Goal: Task Accomplishment & Management: Complete application form

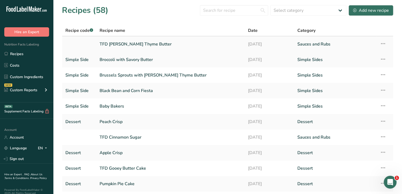
click at [139, 42] on link "TFD [PERSON_NAME] Thyme Butter" at bounding box center [171, 43] width 142 height 11
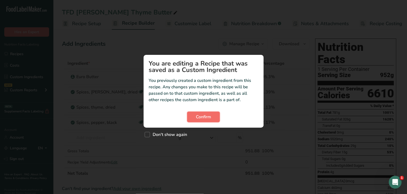
click at [209, 118] on span "Confirm" at bounding box center [203, 116] width 15 height 6
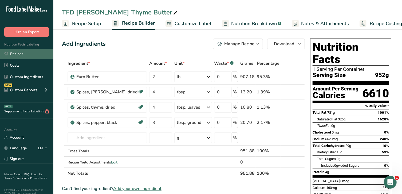
click at [23, 54] on link "Recipes" at bounding box center [26, 54] width 53 height 10
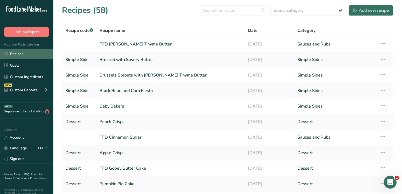
click at [24, 55] on link "Recipes" at bounding box center [26, 54] width 53 height 10
click at [25, 53] on link "Recipes" at bounding box center [26, 54] width 53 height 10
click at [365, 8] on div "Add new recipe" at bounding box center [371, 10] width 36 height 6
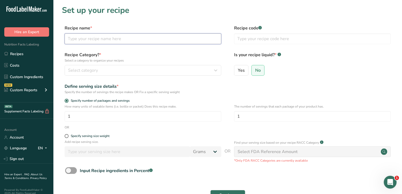
click at [146, 36] on input "text" at bounding box center [143, 38] width 157 height 11
type input "Jalapeno Roasted Corn"
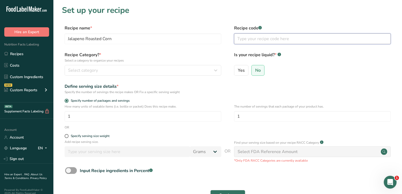
click at [252, 40] on input "text" at bounding box center [312, 38] width 157 height 11
type input "Simple Side"
click at [184, 76] on div "Recipe Category? * Select a category to organize your recipes Select category S…" at bounding box center [228, 65] width 332 height 27
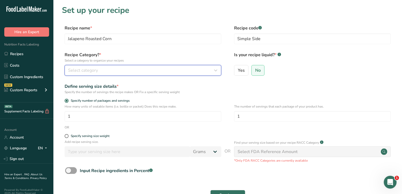
click at [197, 70] on div "Select category" at bounding box center [141, 70] width 147 height 6
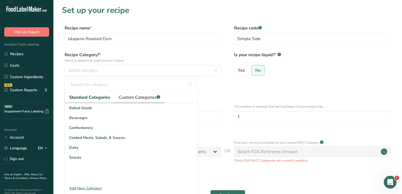
click at [139, 99] on span "Custom Categories .a-a{fill:#347362;}.b-a{fill:#fff;}" at bounding box center [139, 97] width 41 height 6
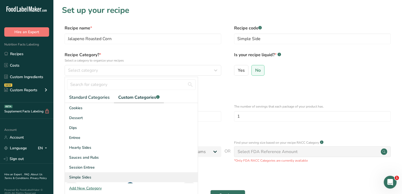
click at [85, 175] on span "Simple Sides" at bounding box center [80, 177] width 22 height 6
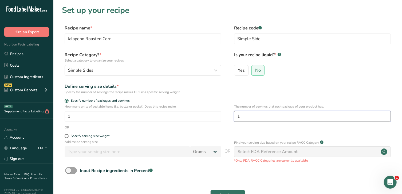
drag, startPoint x: 249, startPoint y: 115, endPoint x: 234, endPoint y: 115, distance: 15.0
click at [234, 115] on div "How many units of sealable items (i.e. bottle or packet) Does this recipe make.…" at bounding box center [228, 114] width 332 height 21
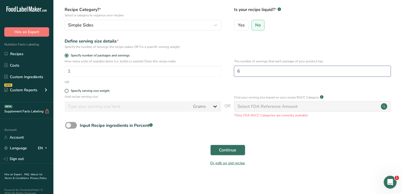
scroll to position [46, 0]
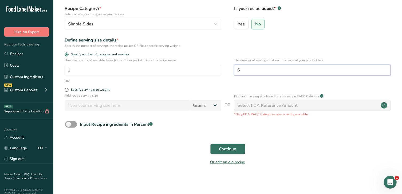
type input "6"
click at [225, 149] on span "Continue" at bounding box center [227, 149] width 17 height 6
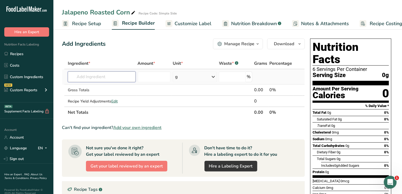
click at [121, 78] on input "text" at bounding box center [102, 76] width 68 height 11
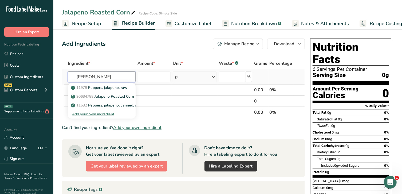
type input "J"
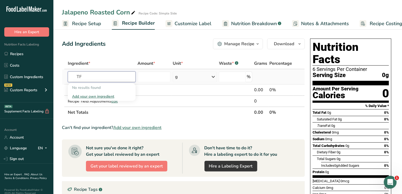
type input "T"
type input "Jalapeno Roa"
click at [116, 87] on p "90634788 Jalapeno Roasted Corn" at bounding box center [103, 88] width 62 height 6
type input "Jalapeno Roasted Corn"
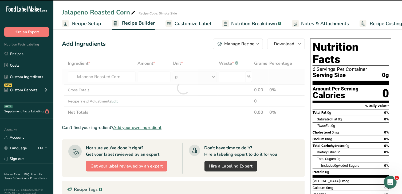
type input "0"
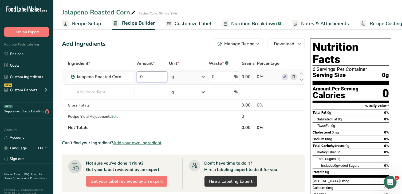
click at [155, 76] on input "0" at bounding box center [152, 76] width 30 height 11
type input "18"
click at [187, 76] on div "Ingredient * Amount * Unit * Waste * .a-a{fill:#347362;}.b-a{fill:#fff;} Grams …" at bounding box center [183, 95] width 243 height 75
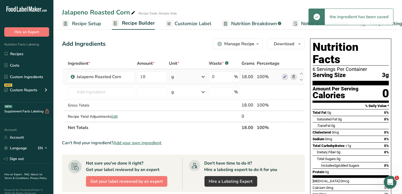
click at [187, 76] on div "g" at bounding box center [188, 76] width 38 height 11
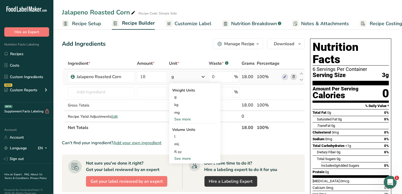
click at [183, 118] on div "See more" at bounding box center [194, 119] width 45 height 6
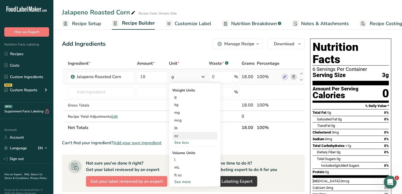
click at [183, 136] on div "oz" at bounding box center [194, 136] width 45 height 8
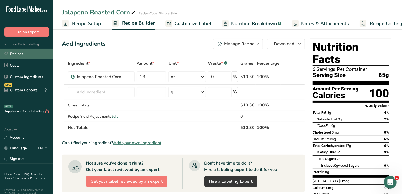
click at [19, 53] on link "Recipes" at bounding box center [26, 54] width 53 height 10
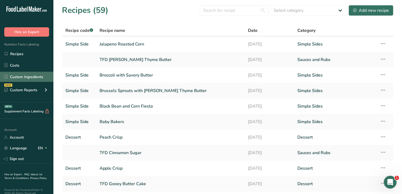
click at [32, 74] on link "Custom Ingredients" at bounding box center [26, 77] width 53 height 10
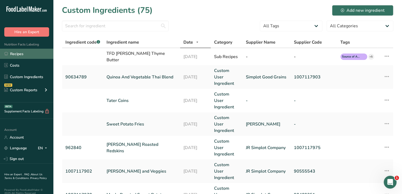
click at [30, 54] on link "Recipes" at bounding box center [26, 54] width 53 height 10
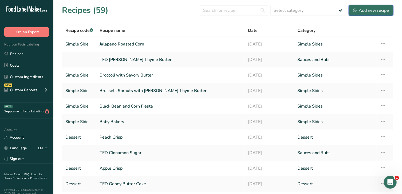
click at [379, 9] on div "Add new recipe" at bounding box center [371, 10] width 36 height 6
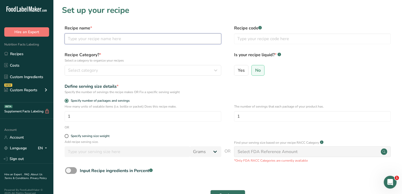
click at [202, 38] on input "text" at bounding box center [143, 38] width 157 height 11
type input "Thai Quino and Veggies"
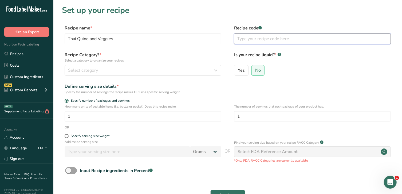
click at [285, 39] on input "text" at bounding box center [312, 38] width 157 height 11
type input "Simple Side"
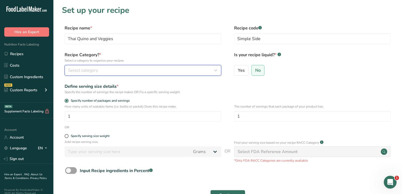
click at [190, 72] on div "Select category" at bounding box center [141, 70] width 147 height 6
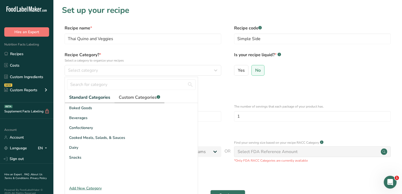
click at [143, 97] on span "Custom Categories .a-a{fill:#347362;}.b-a{fill:#fff;}" at bounding box center [139, 97] width 41 height 6
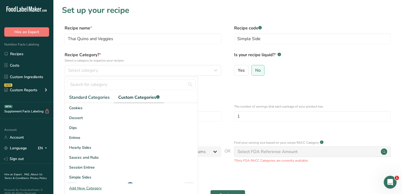
click at [143, 97] on span "Custom Categories .a-a{fill:#347362;}.b-a{fill:#fff;}" at bounding box center [138, 97] width 41 height 6
click at [89, 176] on span "Simple Sides" at bounding box center [80, 177] width 22 height 6
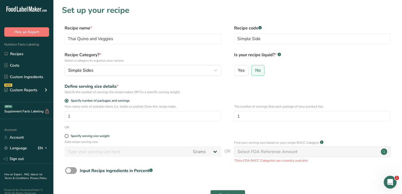
click at [252, 122] on div "The number of servings that each package of your product has. 1" at bounding box center [312, 114] width 157 height 21
drag, startPoint x: 249, startPoint y: 117, endPoint x: 230, endPoint y: 113, distance: 19.6
click at [230, 113] on div "How many units of sealable items (i.e. bottle or packet) Does this recipe make.…" at bounding box center [228, 114] width 332 height 21
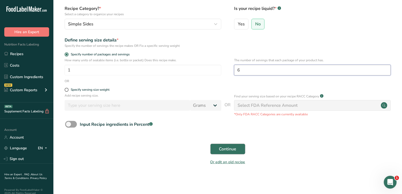
type input "6"
click at [230, 149] on span "Continue" at bounding box center [227, 149] width 17 height 6
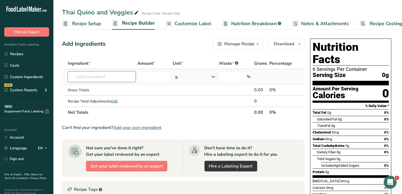
click at [125, 77] on input "text" at bounding box center [102, 76] width 68 height 11
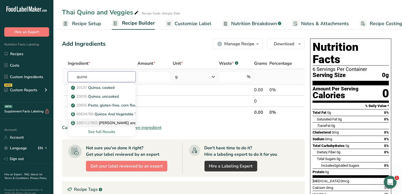
type input "quino"
click at [114, 122] on p "1007117902 Orzo Quinoa and Veggies" at bounding box center [111, 123] width 79 height 6
type input "[PERSON_NAME] and Veggies"
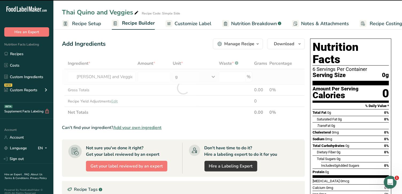
type input "0"
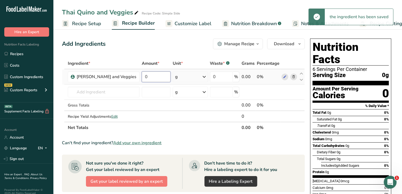
click at [156, 74] on input "0" at bounding box center [156, 76] width 29 height 11
type input "2"
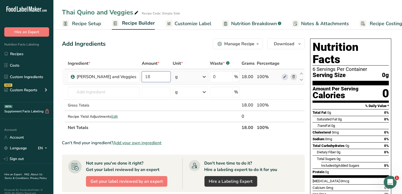
type input "18"
click at [185, 76] on div "Ingredient * Amount * Unit * Waste * .a-a{fill:#347362;}.b-a{fill:#fff;} Grams …" at bounding box center [183, 95] width 243 height 75
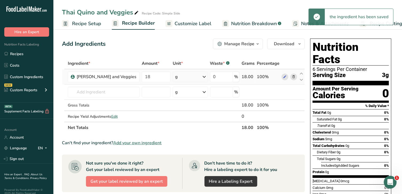
click at [190, 78] on div "g" at bounding box center [190, 76] width 35 height 11
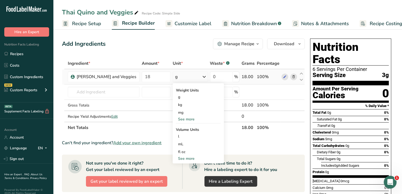
click at [187, 118] on div "See more" at bounding box center [198, 119] width 45 height 6
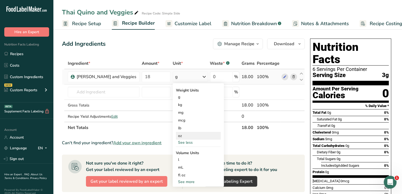
click at [186, 133] on div "oz" at bounding box center [198, 136] width 45 height 8
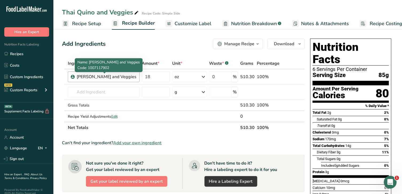
click at [130, 78] on div "[PERSON_NAME] and Veggies" at bounding box center [107, 76] width 60 height 6
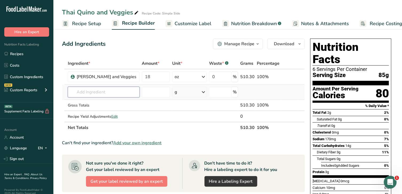
click at [109, 91] on input "text" at bounding box center [104, 92] width 72 height 11
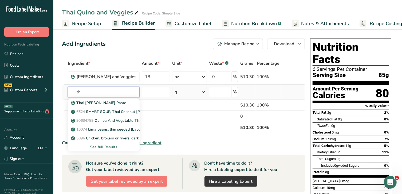
type input "t"
type input "quino"
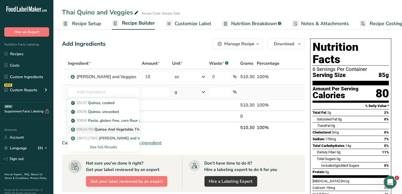
click at [117, 130] on p "90634789 Quinoa And Vegetable Thai Blend" at bounding box center [112, 129] width 81 height 6
type input "Quinoa And Vegetable Thai Blend"
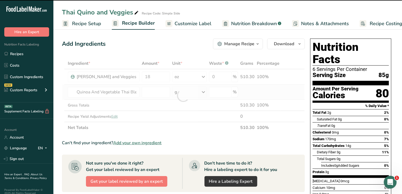
type input "0"
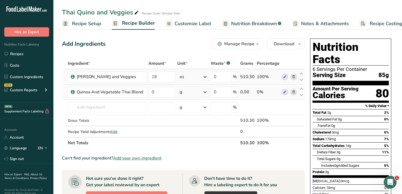
click at [296, 77] on icon at bounding box center [294, 77] width 4 height 6
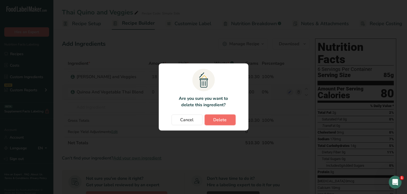
click at [223, 119] on span "Delete" at bounding box center [220, 119] width 13 height 6
type input "0"
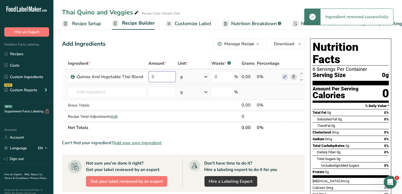
click at [163, 77] on input "0" at bounding box center [162, 76] width 27 height 11
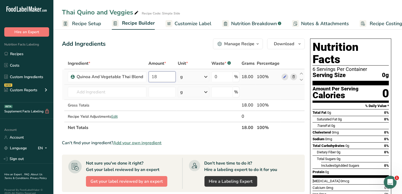
type input "18"
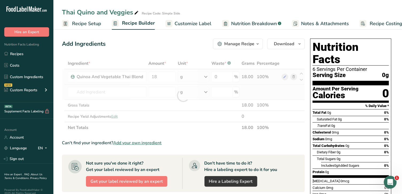
click at [186, 78] on div "Ingredient * Amount * Unit * Waste * .a-a{fill:#347362;}.b-a{fill:#fff;} Grams …" at bounding box center [183, 95] width 243 height 75
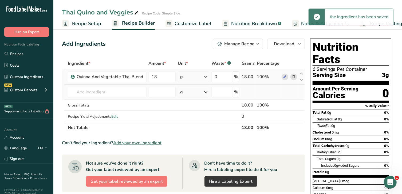
click at [206, 76] on icon at bounding box center [206, 77] width 6 height 10
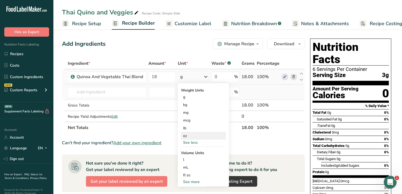
click at [189, 133] on div "oz" at bounding box center [203, 136] width 45 height 8
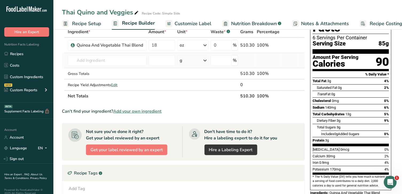
scroll to position [33, 0]
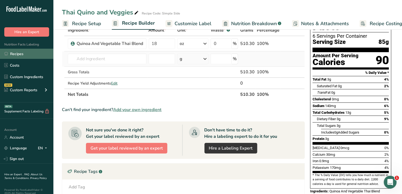
click at [24, 54] on link "Recipes" at bounding box center [26, 54] width 53 height 10
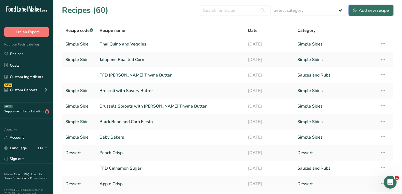
click at [372, 7] on button "Add new recipe" at bounding box center [371, 10] width 45 height 11
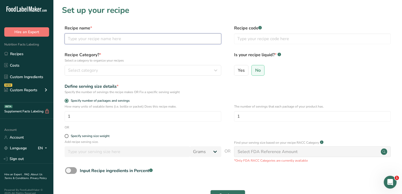
click at [170, 37] on input "text" at bounding box center [143, 38] width 157 height 11
click at [170, 37] on input "O" at bounding box center [143, 38] width 157 height 11
type input "[PERSON_NAME] and Veggies"
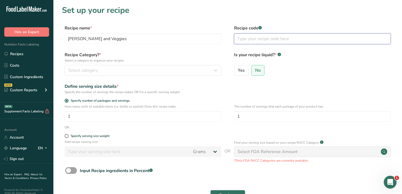
click at [247, 42] on input "text" at bounding box center [312, 38] width 157 height 11
type input "Simple Side"
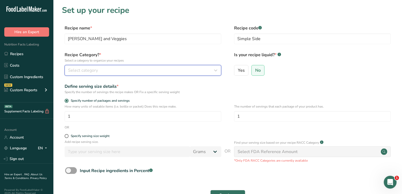
click at [192, 69] on div "Select category" at bounding box center [141, 70] width 147 height 6
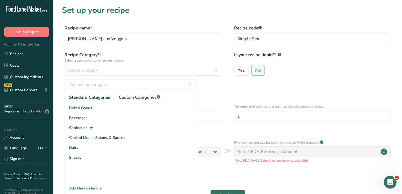
click at [136, 94] on span "Custom Categories .a-a{fill:#347362;}.b-a{fill:#fff;}" at bounding box center [139, 97] width 41 height 6
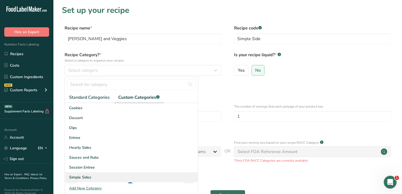
click at [91, 177] on div "Simple Sides" at bounding box center [131, 177] width 133 height 10
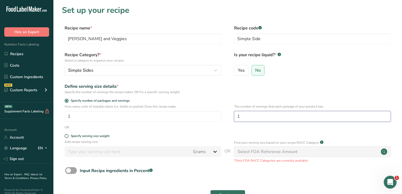
click at [241, 116] on input "1" at bounding box center [312, 116] width 157 height 11
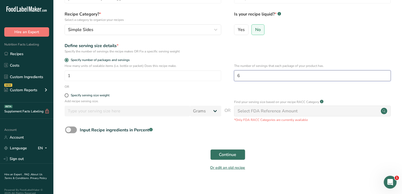
scroll to position [41, 0]
type input "6"
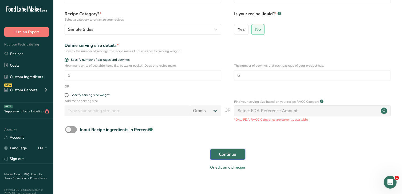
click at [236, 153] on span "Continue" at bounding box center [227, 154] width 17 height 6
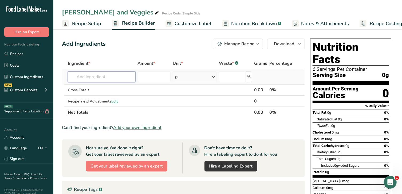
click at [115, 73] on input "text" at bounding box center [102, 76] width 68 height 11
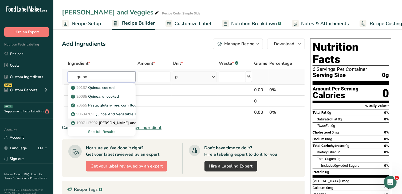
type input "quino"
click at [116, 123] on p "1007117902 Orzo Quinoa and Veggies" at bounding box center [111, 123] width 79 height 6
type input "[PERSON_NAME] and Veggies"
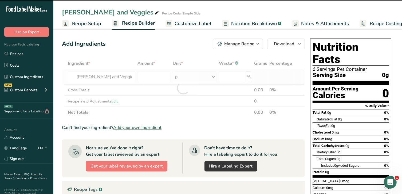
type input "0"
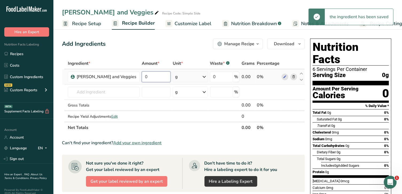
click at [158, 76] on input "0" at bounding box center [156, 76] width 29 height 11
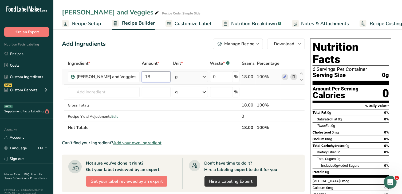
type input "18"
click at [183, 78] on div "Ingredient * Amount * Unit * Waste * .a-a{fill:#347362;}.b-a{fill:#fff;} Grams …" at bounding box center [183, 95] width 243 height 75
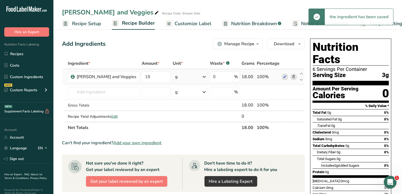
click at [192, 76] on div "g" at bounding box center [190, 76] width 35 height 11
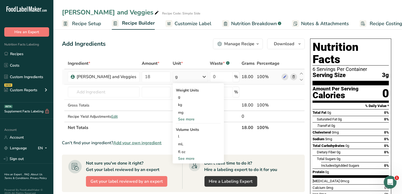
click at [183, 159] on div "See more" at bounding box center [198, 158] width 45 height 6
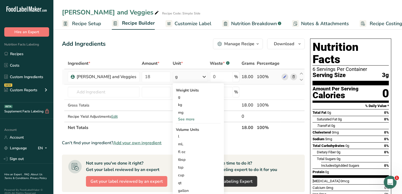
click at [188, 119] on div "See more" at bounding box center [198, 119] width 45 height 6
click at [183, 134] on div "oz" at bounding box center [198, 136] width 45 height 8
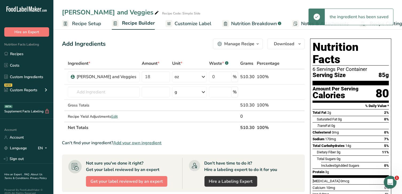
click at [184, 23] on span "Customize Label" at bounding box center [193, 23] width 37 height 7
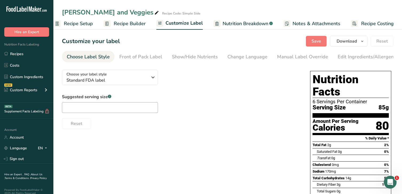
scroll to position [1, 0]
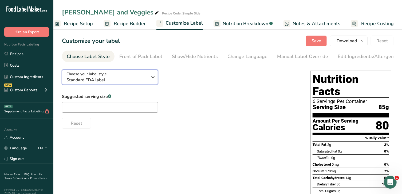
click at [155, 77] on icon "button" at bounding box center [153, 77] width 6 height 10
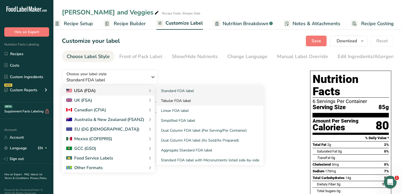
click at [166, 102] on link "Tabular FDA label" at bounding box center [210, 101] width 107 height 10
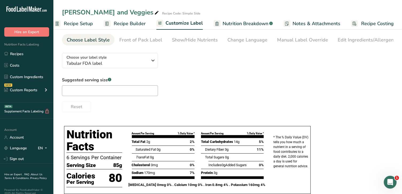
scroll to position [18, 0]
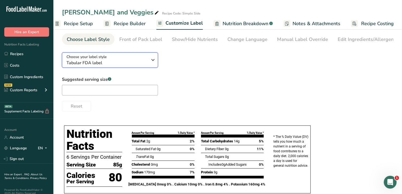
click at [108, 62] on span "Tabular FDA label" at bounding box center [106, 63] width 81 height 6
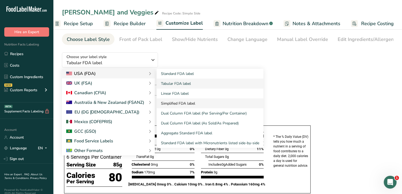
click at [179, 105] on link "Simplified FDA label" at bounding box center [210, 103] width 107 height 10
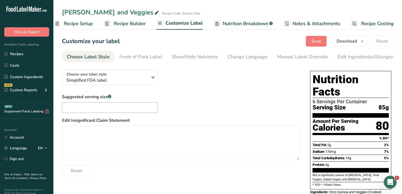
scroll to position [2, 0]
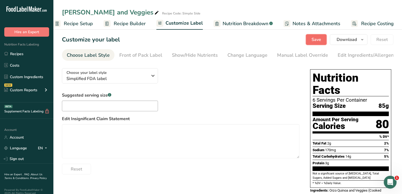
click at [318, 40] on span "Save" at bounding box center [317, 39] width 10 height 6
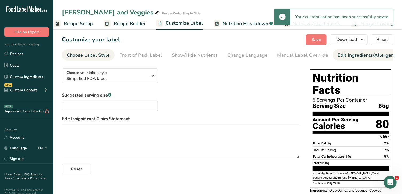
click at [361, 56] on div "Edit Ingredients/Allergens List" at bounding box center [372, 55] width 68 height 7
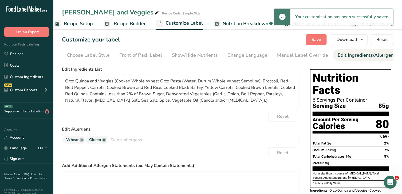
scroll to position [0, 56]
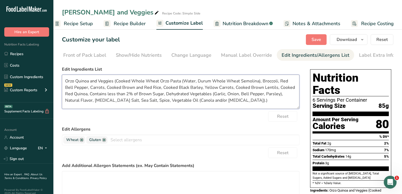
drag, startPoint x: 132, startPoint y: 81, endPoint x: 60, endPoint y: 78, distance: 71.9
click at [60, 78] on section "Customize your label Save Download Choose what to show on your downloaded label…" at bounding box center [227, 143] width 349 height 234
drag, startPoint x: 115, startPoint y: 81, endPoint x: 182, endPoint y: 84, distance: 66.8
click at [182, 84] on textarea "Whole Wheat Orzo Pasta (Water, Durum Whole Wheat Semolina), Broccoli, Red Bell …" at bounding box center [181, 91] width 238 height 34
click at [194, 83] on textarea "Whole Wheat Orzo Pasta (Water, Durum Whole Wheat Semolina), Broccoli, Red Bell …" at bounding box center [181, 91] width 238 height 34
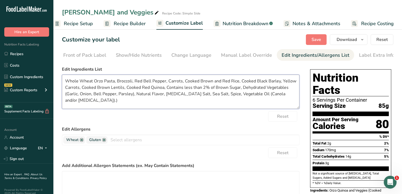
click at [199, 81] on textarea "Whole Wheat Orzo Pasta, Broccoli, Red Bell Pepper, Carrots, Cooked Brown and Re…" at bounding box center [181, 91] width 238 height 34
click at [239, 82] on textarea "Whole Wheat Orzo Pasta, Broccoli, Red Bell Pepper, Carrots, Brown and Red Rice,…" at bounding box center [181, 91] width 238 height 34
drag, startPoint x: 295, startPoint y: 81, endPoint x: 283, endPoint y: 81, distance: 12.0
click at [283, 81] on textarea "Whole Wheat Orzo Pasta, Broccoli, Red Bell Pepper, Carrots, Brown and Red Rice,…" at bounding box center [181, 91] width 238 height 34
drag, startPoint x: 96, startPoint y: 87, endPoint x: 80, endPoint y: 89, distance: 16.6
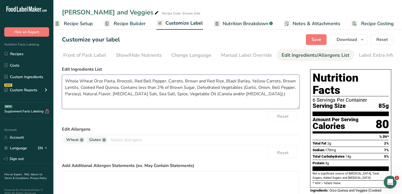
click at [80, 89] on textarea "Whole Wheat Orzo Pasta, Broccoli, Red Bell Pepper, Carrots, Brown and Red Rice,…" at bounding box center [181, 91] width 238 height 34
drag, startPoint x: 105, startPoint y: 88, endPoint x: 264, endPoint y: 96, distance: 158.8
click at [264, 96] on textarea "Whole Wheat Orzo Pasta, Broccoli, Red Bell Pepper, Carrots, Brown and Red Rice,…" at bounding box center [181, 91] width 238 height 34
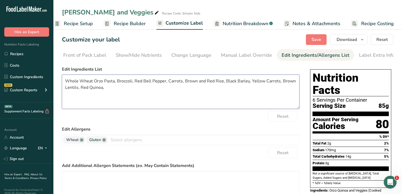
click at [264, 96] on textarea "Whole Wheat Orzo Pasta, Broccoli, Red Bell Pepper, Carrots, Brown and Red Rice,…" at bounding box center [181, 91] width 238 height 34
type textarea "Whole Wheat Orzo Pasta, Broccoli, Red Bell Pepper, Carrots, Brown and Red Rice,…"
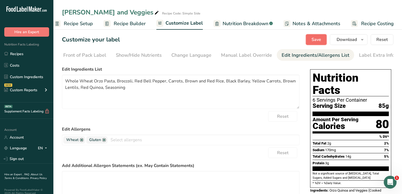
click at [313, 40] on span "Save" at bounding box center [317, 39] width 10 height 6
click at [363, 52] on div "Label Extra Info" at bounding box center [377, 55] width 36 height 7
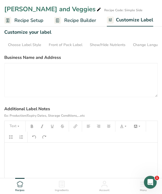
click at [76, 151] on p "﻿" at bounding box center [81, 150] width 148 height 6
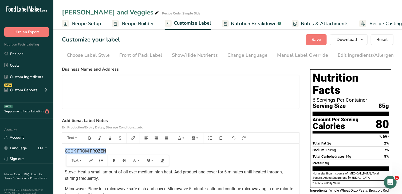
drag, startPoint x: 108, startPoint y: 151, endPoint x: 63, endPoint y: 150, distance: 44.4
click at [63, 150] on div "COOK FROM FROZEN Stove: Heat a small amount of oil over medium high heat. Add p…" at bounding box center [180, 176] width 237 height 67
click at [77, 139] on icon "button" at bounding box center [76, 138] width 4 height 4
click at [78, 167] on span "H2" at bounding box center [74, 166] width 9 height 9
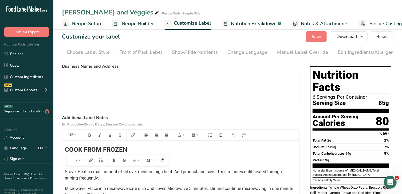
click at [81, 150] on span "COOK FROM FROZEN" at bounding box center [96, 149] width 62 height 7
drag, startPoint x: 66, startPoint y: 168, endPoint x: 67, endPoint y: 172, distance: 4.5
click at [67, 172] on div "COOKING DIRECTIONS from frozen Stove: Heat a small amount of oil over medium hi…" at bounding box center [180, 174] width 237 height 68
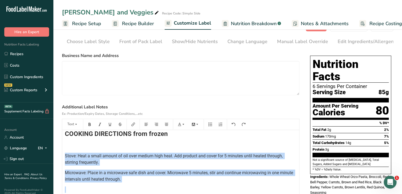
scroll to position [41, 0]
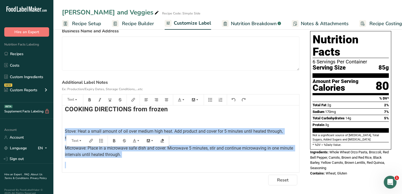
drag, startPoint x: 65, startPoint y: 172, endPoint x: 160, endPoint y: 158, distance: 96.3
click at [160, 158] on div "COOKING DIRECTIONS from frozen Stove: Heat a small amount of oil over medium hi…" at bounding box center [180, 134] width 237 height 68
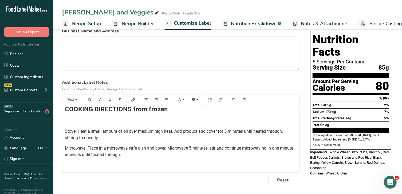
click at [87, 121] on p at bounding box center [181, 120] width 232 height 6
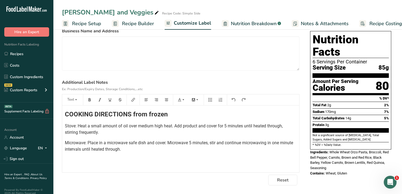
scroll to position [0, 0]
click at [64, 113] on div "COOKING DIRECTIONS from frozen Stove: Heat a small amount of oil over medium hi…" at bounding box center [180, 138] width 237 height 67
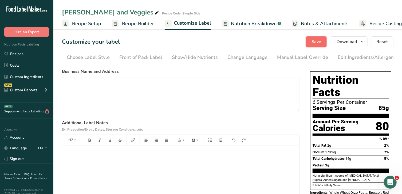
click at [317, 39] on span "Save" at bounding box center [317, 41] width 10 height 6
click at [92, 57] on div "Choose Label Style" at bounding box center [88, 57] width 43 height 7
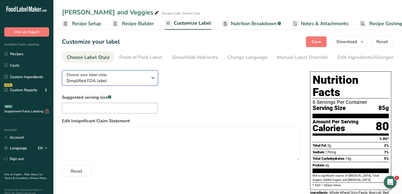
click at [114, 80] on span "Simplified FDA label" at bounding box center [106, 80] width 81 height 6
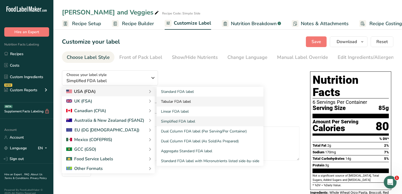
click at [181, 104] on link "Tabular FDA label" at bounding box center [210, 101] width 107 height 10
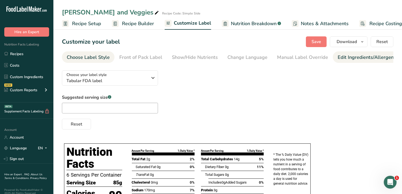
click at [352, 56] on div "Edit Ingredients/Allergens List" at bounding box center [372, 57] width 68 height 7
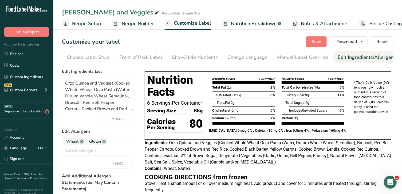
scroll to position [0, 56]
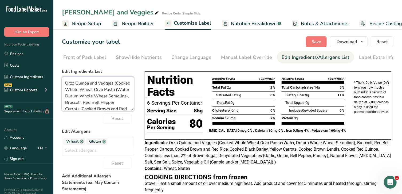
drag, startPoint x: 81, startPoint y: 90, endPoint x: 63, endPoint y: 83, distance: 18.5
click at [63, 83] on textarea "Orzo Quinoa and Veggies (Cooked Whole Wheat Orzo Pasta (Water, Durum Whole Whea…" at bounding box center [98, 94] width 72 height 34
drag, startPoint x: 84, startPoint y: 97, endPoint x: 65, endPoint y: 92, distance: 20.2
click at [65, 92] on textarea "Whole Wheat Orzo Pasta (Water, Durum Whole Wheat Semolina), Broccoli, Red Bell …" at bounding box center [98, 94] width 72 height 34
click at [97, 97] on textarea "Whole Wheat Orzo Pasta, Broccoli, Red Bell Pepper, Carrots, Cooked Brown and Re…" at bounding box center [98, 94] width 72 height 34
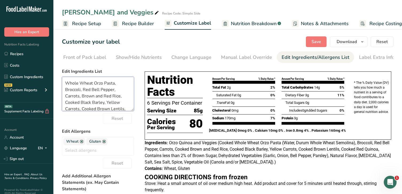
click at [81, 103] on textarea "Whole Wheat Orzo Pasta, Broccoli, Red Bell Pepper, Carrots, Brown and Red Rice,…" at bounding box center [98, 94] width 72 height 34
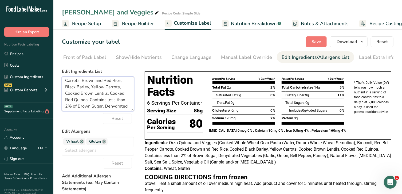
click at [80, 94] on textarea "Whole Wheat Orzo Pasta, Broccoli, Red Bell Pepper, Carrots, Brown and Red Rice,…" at bounding box center [98, 94] width 72 height 34
click at [110, 94] on textarea "Whole Wheat Orzo Pasta, Broccoli, Red Bell Pepper, Carrots, Brown and Red Rice,…" at bounding box center [98, 94] width 72 height 34
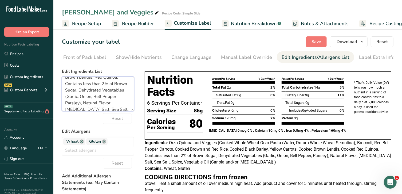
scroll to position [55, 0]
drag, startPoint x: 66, startPoint y: 100, endPoint x: 117, endPoint y: 109, distance: 51.9
click at [117, 109] on textarea "Whole Wheat Orzo Pasta, Broccoli, Red Bell Pepper, Carrots, Brown and Red Rice,…" at bounding box center [98, 94] width 72 height 34
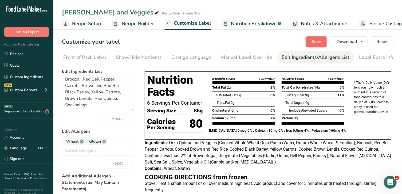
click at [314, 41] on span "Save" at bounding box center [317, 41] width 10 height 6
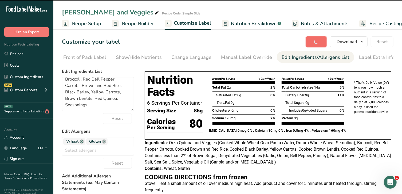
type textarea "Whole Wheat Orzo Pasta, Broccoli, Red Bell Pepper, Carrots, Brown and Red Rice,…"
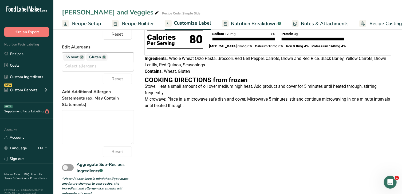
scroll to position [0, 0]
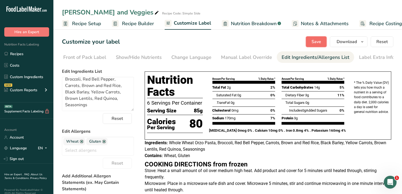
click at [316, 38] on button "Save" at bounding box center [316, 41] width 21 height 11
click at [378, 57] on div "Label Extra Info" at bounding box center [377, 57] width 36 height 7
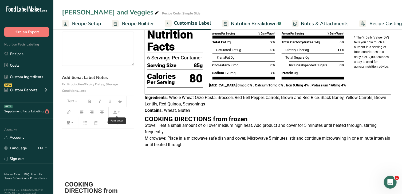
scroll to position [44, 0]
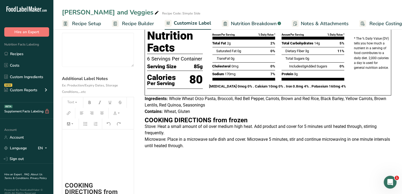
click at [96, 159] on h2 "﻿" at bounding box center [98, 161] width 66 height 6
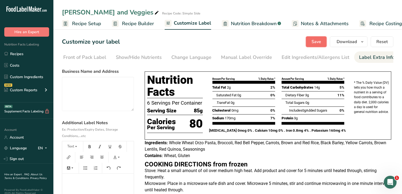
click at [313, 40] on span "Save" at bounding box center [317, 41] width 10 height 6
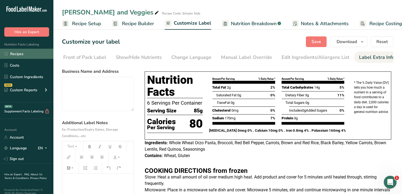
click at [30, 52] on link "Recipes" at bounding box center [26, 54] width 53 height 10
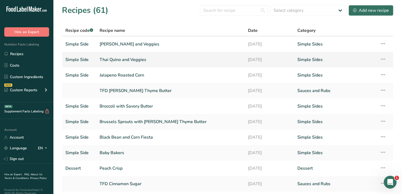
click at [124, 59] on link "Thai Quino and Veggies" at bounding box center [171, 59] width 142 height 11
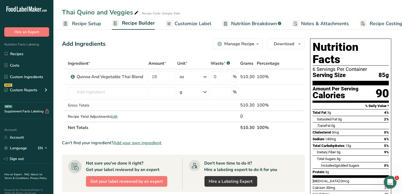
click at [175, 22] on span "Customize Label" at bounding box center [193, 23] width 37 height 7
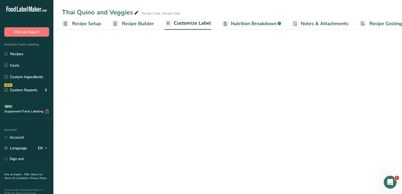
scroll to position [0, 8]
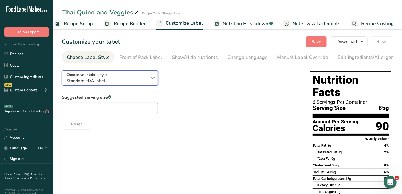
click at [108, 78] on div "Choose your label style Standard FDA label" at bounding box center [106, 78] width 81 height 12
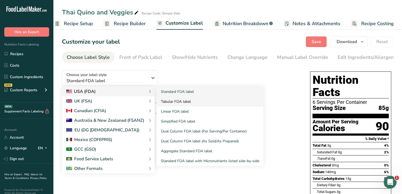
click at [173, 105] on link "Tabular FDA label" at bounding box center [210, 101] width 107 height 10
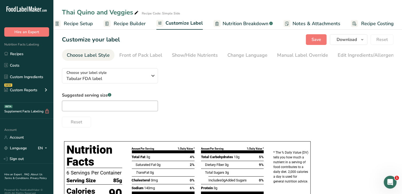
scroll to position [3, 0]
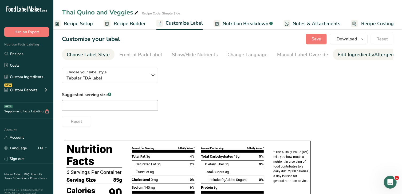
click at [355, 53] on div "Edit Ingredients/Allergens List" at bounding box center [372, 54] width 68 height 7
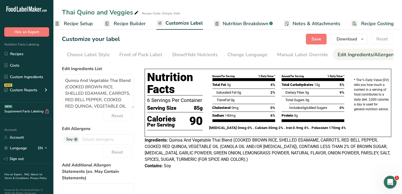
scroll to position [0, 56]
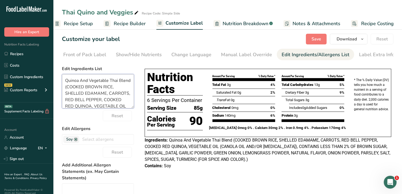
drag, startPoint x: 98, startPoint y: 87, endPoint x: 62, endPoint y: 85, distance: 36.1
click at [62, 85] on textarea "Quinoa And Vegetable Thai Blend (COOKED BROWN RICE, SHELLED EDAMAME, CARROTS, R…" at bounding box center [98, 91] width 72 height 34
drag, startPoint x: 115, startPoint y: 82, endPoint x: 95, endPoint y: 80, distance: 19.9
click at [95, 80] on textarea "BROWN RICE, SHELLED EDAMAME, CARROTS, RED BELL PEPPER, COOKED RED QUINOA, VEGET…" at bounding box center [98, 91] width 72 height 34
drag, startPoint x: 84, startPoint y: 94, endPoint x: 60, endPoint y: 93, distance: 23.8
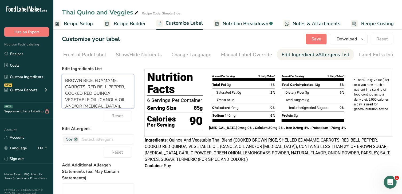
click at [60, 93] on section "Customize your label Save Download Choose what to show on your downloaded label…" at bounding box center [227, 151] width 349 height 252
drag, startPoint x: 94, startPoint y: 108, endPoint x: 63, endPoint y: 100, distance: 32.1
click at [63, 100] on textarea "BROWN RICE, EDAMAME, CARROTS, RED BELL PEPPER, RED QUINOA, VEGETABLE OIL (CANOL…" at bounding box center [98, 91] width 72 height 34
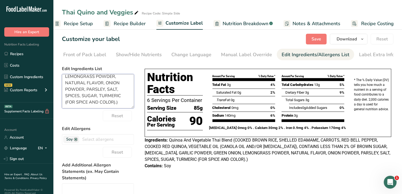
drag, startPoint x: 120, startPoint y: 102, endPoint x: 60, endPoint y: 80, distance: 63.6
click at [60, 80] on section "Customize your label Save Download Choose what to show on your downloaded label…" at bounding box center [227, 151] width 349 height 252
click at [64, 84] on textarea "BROWN RICE, EDAMAME, CARROTS, RED BELL PEPPER, RED QUINOA, VEGETABLE OIL , CONT…" at bounding box center [98, 91] width 72 height 34
drag, startPoint x: 74, startPoint y: 83, endPoint x: 127, endPoint y: 108, distance: 58.1
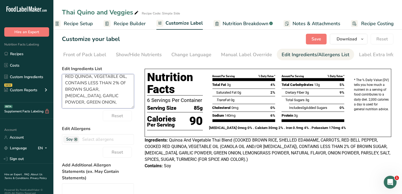
click at [127, 108] on textarea "BROWN RICE, EDAMAME, CARROTS, RED BELL PEPPER, RED QUINOA, VEGETABLE OIL, CONTA…" at bounding box center [98, 91] width 72 height 34
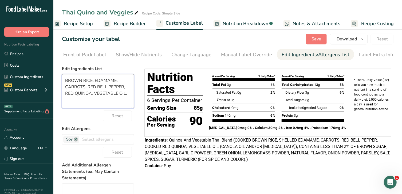
scroll to position [0, 0]
drag, startPoint x: 130, startPoint y: 93, endPoint x: 64, endPoint y: 83, distance: 66.2
click at [64, 83] on textarea "BROWN RICE, EDAMAME, CARROTS, RED BELL PEPPER, RED QUINOA, VEGETABLE OIL, Seaso…" at bounding box center [98, 91] width 72 height 34
drag, startPoint x: 127, startPoint y: 95, endPoint x: 63, endPoint y: 82, distance: 65.3
click at [63, 82] on textarea "BROWN RICE, EDAMAME, CARROTS, RED BELL PEPPER, RED QUINOA, VEGETABLE OIL, Seaso…" at bounding box center [98, 91] width 72 height 34
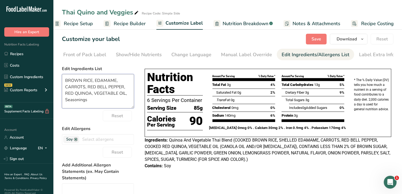
paste textarea "rown rice, Edamame, Carrots, Red Bell Pepper, Red Quinoa, Vegetable Oil"
type textarea "Brown rice, Edamame, Carrots, Red Bell Pepper, Red Quinoa, Vegetable Oil, Seaso…"
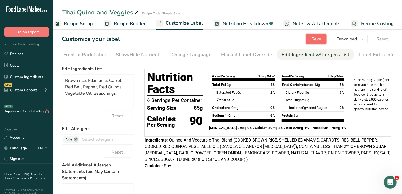
click at [320, 39] on span "Save" at bounding box center [317, 39] width 10 height 6
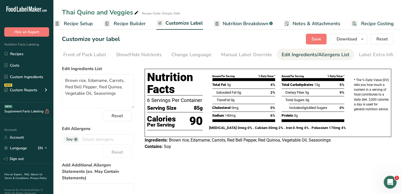
click at [375, 159] on div "Choose your label style Tabular FDA label USA (FDA) Standard FDA label Tabular …" at bounding box center [228, 165] width 332 height 205
click at [371, 55] on div "Label Extra Info" at bounding box center [377, 54] width 36 height 7
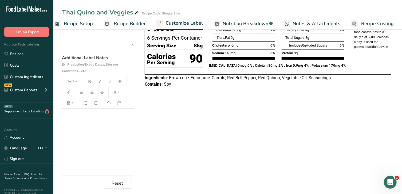
scroll to position [69, 0]
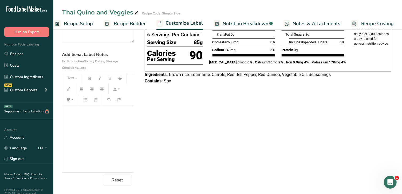
click at [110, 112] on p "﻿" at bounding box center [98, 112] width 66 height 6
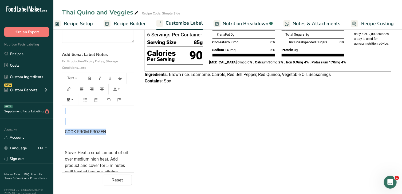
scroll to position [32, 0]
drag, startPoint x: 108, startPoint y: 115, endPoint x: 63, endPoint y: 132, distance: 48.3
click at [63, 132] on div "﻿ ﻿ ﻿ ﻿ ﻿ COOK FROM FROZEN Stove: Heat a small amount of oil over medium high h…" at bounding box center [98, 151] width 72 height 156
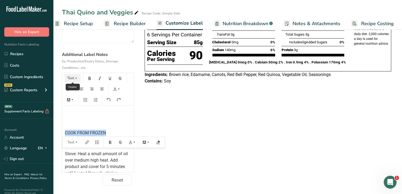
click at [75, 78] on icon "button" at bounding box center [76, 78] width 4 height 4
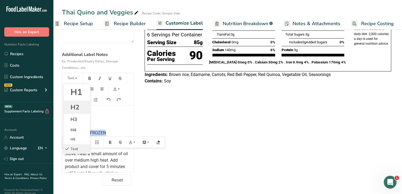
click at [79, 108] on li "H2" at bounding box center [77, 106] width 26 height 13
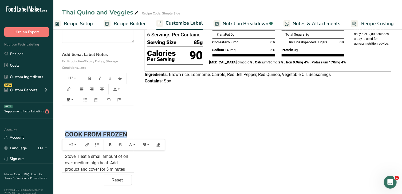
click at [83, 132] on span "COOK FROM FROZEN" at bounding box center [96, 133] width 62 height 7
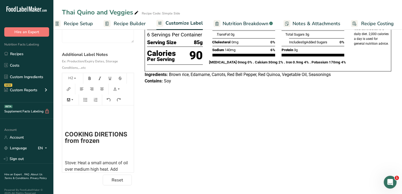
click at [66, 155] on p at bounding box center [98, 152] width 66 height 6
click at [66, 155] on p "﻿" at bounding box center [98, 152] width 66 height 6
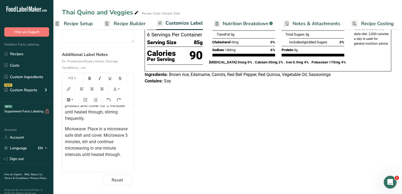
scroll to position [96, 0]
click at [88, 158] on p "Microwave: Place in a microwave safe dish and cover. Microwave 5 minutes, stir …" at bounding box center [98, 141] width 66 height 32
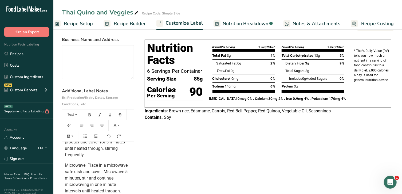
scroll to position [0, 0]
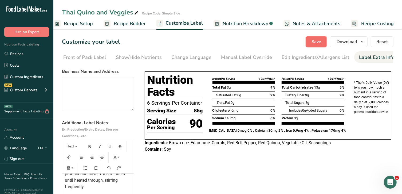
click at [320, 41] on span "Save" at bounding box center [317, 41] width 10 height 6
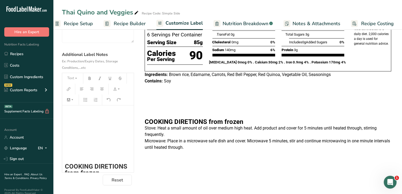
click at [96, 151] on p "﻿" at bounding box center [98, 154] width 66 height 6
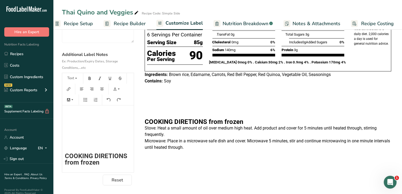
click at [79, 161] on span "COOKING DIRETIONS from frozen" at bounding box center [97, 159] width 64 height 14
click at [165, 161] on div "Choose your label style Tabular FDA label USA (FDA) Standard FDA label Tabular …" at bounding box center [228, 91] width 332 height 187
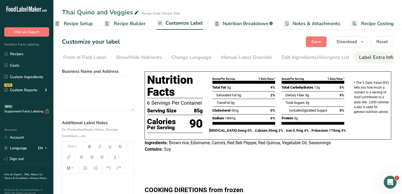
scroll to position [0, 0]
click at [318, 45] on button "Save" at bounding box center [316, 41] width 21 height 11
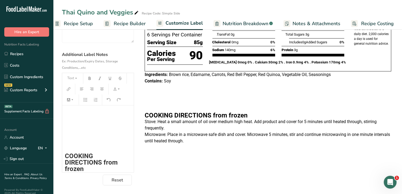
scroll to position [69, 0]
click at [84, 139] on div "﻿ ﻿ ﻿ ﻿ COOKING DIRECTIONS from frozen Stove: Heat a small amount of oil over m…" at bounding box center [98, 180] width 72 height 150
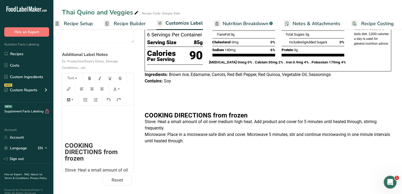
scroll to position [0, 0]
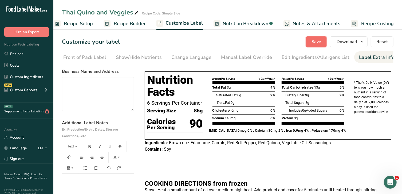
click at [321, 39] on span "Save" at bounding box center [317, 41] width 10 height 6
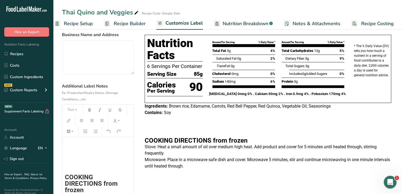
scroll to position [45, 0]
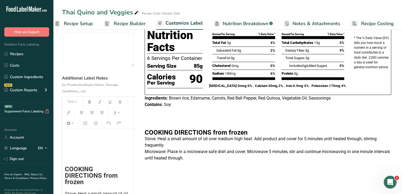
click at [89, 155] on p "﻿" at bounding box center [98, 157] width 66 height 6
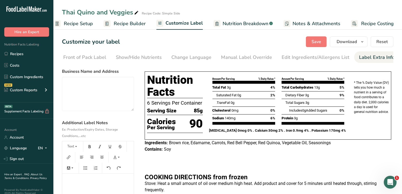
scroll to position [0, 0]
click at [314, 40] on span "Save" at bounding box center [317, 41] width 10 height 6
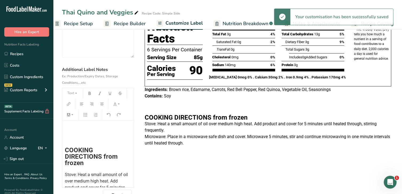
scroll to position [53, 0]
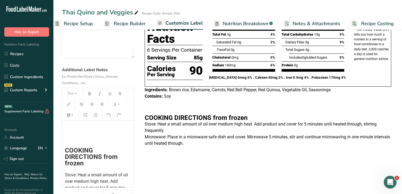
click at [97, 135] on div "﻿ ﻿ COOKING DIRECTIONS from frozen Stove: Heat a small amount of oil over mediu…" at bounding box center [98, 185] width 72 height 130
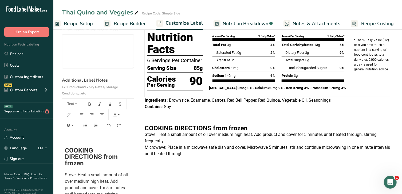
scroll to position [0, 0]
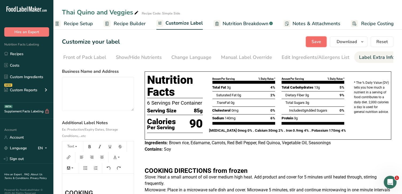
click at [313, 44] on span "Save" at bounding box center [317, 41] width 10 height 6
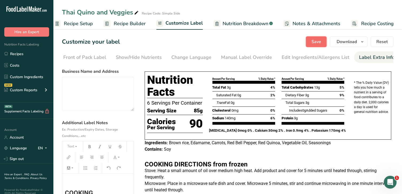
click at [315, 44] on span "Save" at bounding box center [317, 41] width 10 height 6
click at [17, 56] on link "Recipes" at bounding box center [26, 54] width 53 height 10
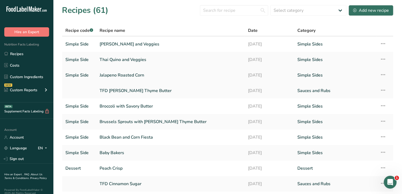
click at [121, 75] on link "Jalapeno Roasted Corn" at bounding box center [171, 74] width 142 height 11
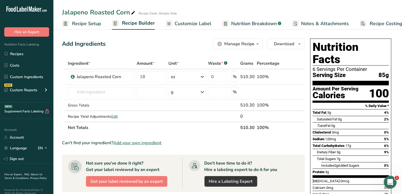
click at [196, 25] on span "Customize Label" at bounding box center [193, 23] width 37 height 7
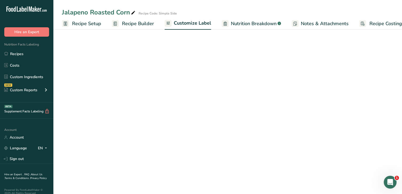
scroll to position [0, 8]
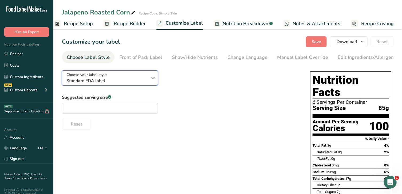
click at [121, 79] on span "Standard FDA label" at bounding box center [106, 80] width 81 height 6
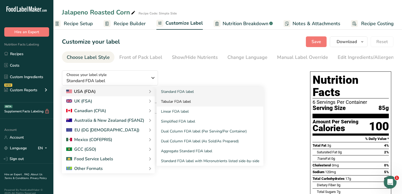
click at [176, 103] on link "Tabular FDA label" at bounding box center [210, 101] width 107 height 10
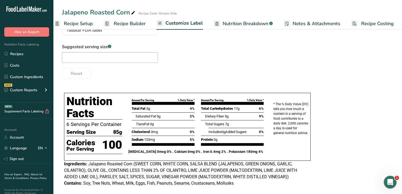
scroll to position [0, 0]
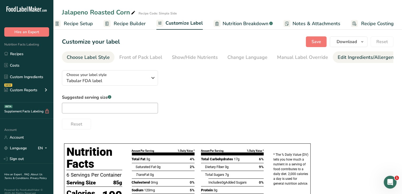
click at [353, 59] on div "Edit Ingredients/Allergens List" at bounding box center [372, 57] width 68 height 7
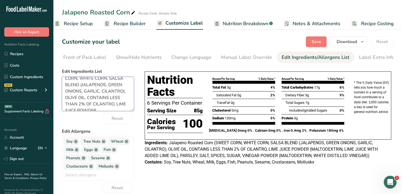
scroll to position [55, 0]
drag, startPoint x: 66, startPoint y: 90, endPoint x: 127, endPoint y: 112, distance: 64.7
click at [127, 112] on form "Edit Ingredients List Jalapeno Roasted Corn (SWEET CORN, WHITE CORN, SALSA BLEN…" at bounding box center [98, 186] width 72 height 236
click at [354, 169] on div "Nutrition Facts 6 Servings Per Container Serving Size 85g Calories Per Serving …" at bounding box center [268, 118] width 251 height 104
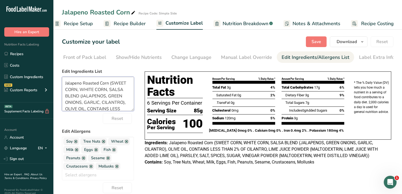
drag, startPoint x: 125, startPoint y: 104, endPoint x: 64, endPoint y: 70, distance: 70.5
click at [64, 70] on div "Edit Ingredients List Jalapeno Roasted Corn (SWEET CORN, WHITE CORN, SALSA BLEN…" at bounding box center [98, 89] width 72 height 43
paste textarea "Sweet Corn, White Corn, Salsa Blend (Jalapenos, Green Onions, Garlic, Cilantro)…"
type textarea "Sweet Corn, White Corn, Salsa Blend (Jalapenos, Green Onions, Garlic, Cilantro)…"
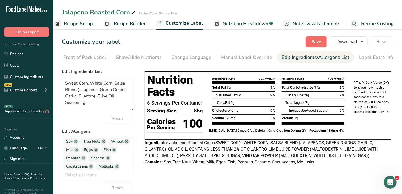
click at [318, 42] on span "Save" at bounding box center [317, 41] width 10 height 6
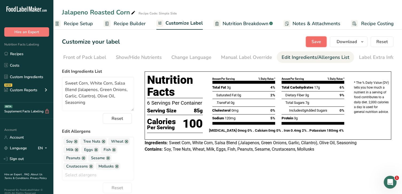
click at [316, 42] on span "Save" at bounding box center [317, 41] width 10 height 6
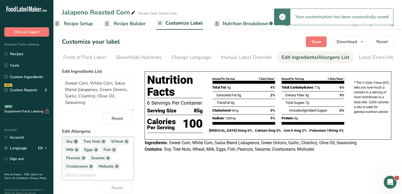
click at [76, 143] on link at bounding box center [76, 141] width 4 height 4
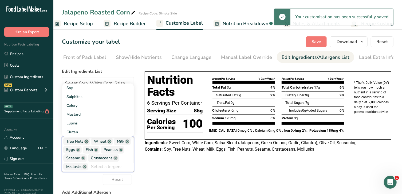
click at [85, 142] on link at bounding box center [86, 141] width 4 height 4
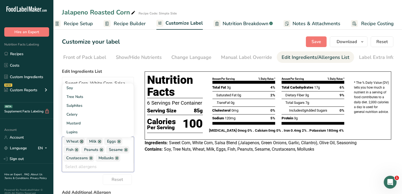
click at [80, 142] on link at bounding box center [82, 141] width 4 height 4
click at [78, 142] on link at bounding box center [76, 141] width 4 height 4
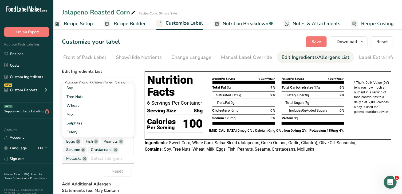
click at [79, 143] on link at bounding box center [78, 141] width 4 height 4
click at [78, 143] on link at bounding box center [76, 141] width 4 height 4
click at [84, 143] on link at bounding box center [83, 141] width 4 height 4
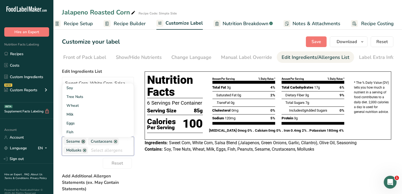
click at [83, 142] on link at bounding box center [83, 141] width 4 height 4
click at [90, 142] on link at bounding box center [91, 141] width 4 height 4
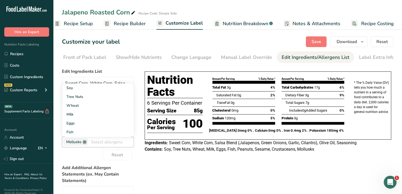
click at [86, 143] on link at bounding box center [85, 142] width 4 height 4
click at [320, 42] on span "Save" at bounding box center [317, 41] width 10 height 6
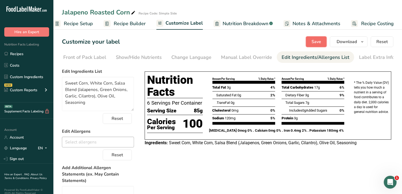
click at [314, 41] on span "Save" at bounding box center [317, 41] width 10 height 6
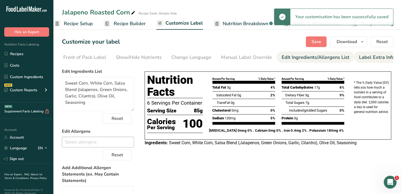
click at [370, 58] on div "Label Extra Info" at bounding box center [377, 57] width 36 height 7
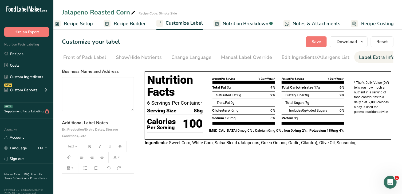
click at [387, 149] on div "Nutrition Facts 6 Servings Per Container Serving Size 85g Calories Per Serving …" at bounding box center [268, 108] width 251 height 85
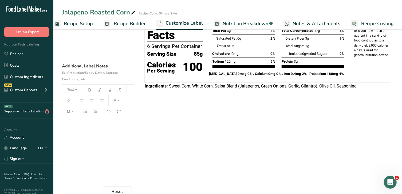
scroll to position [57, 0]
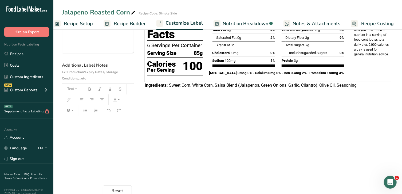
click at [87, 129] on div "﻿" at bounding box center [98, 149] width 72 height 67
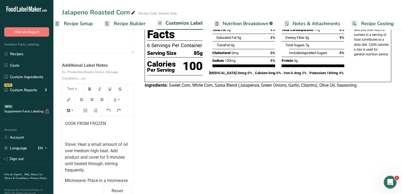
scroll to position [0, 0]
drag, startPoint x: 65, startPoint y: 123, endPoint x: 112, endPoint y: 124, distance: 46.7
click at [112, 124] on p "COOK FROM FROZEN" at bounding box center [98, 123] width 66 height 6
click at [75, 89] on icon "button" at bounding box center [76, 89] width 4 height 4
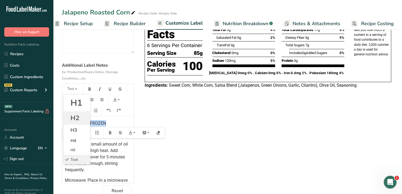
click at [74, 116] on span "H2" at bounding box center [74, 117] width 9 height 9
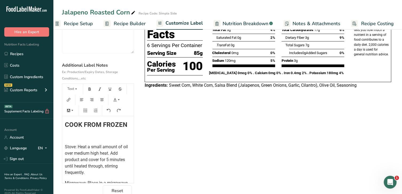
scroll to position [0, 0]
click at [82, 125] on span "COOK FROM FROZEN" at bounding box center [96, 124] width 62 height 7
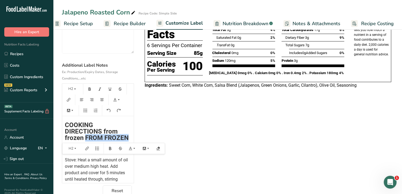
drag, startPoint x: 85, startPoint y: 138, endPoint x: 88, endPoint y: 144, distance: 6.8
click at [88, 144] on div "COOKING DIRECTIONS from frozen FROM FROZEN Stove: Heat a small amount of oil ov…" at bounding box center [98, 149] width 72 height 67
click at [81, 154] on div "COOKING DIRECTIONS from frozen Stove: Heat a small amount of oil over medium hi…" at bounding box center [98, 175] width 72 height 119
click at [65, 160] on span "Stove: Heat a small amount of oil over medium high heat. Add product and cover …" at bounding box center [97, 172] width 64 height 31
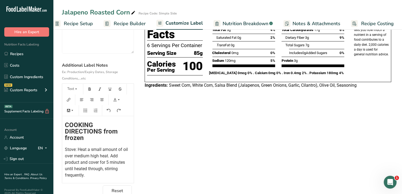
click at [76, 150] on span "Stove: Heat a small amount of oil over medium high heat. Add product and cover …" at bounding box center [97, 162] width 64 height 31
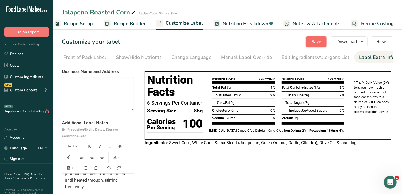
click at [317, 45] on button "Save" at bounding box center [316, 41] width 21 height 11
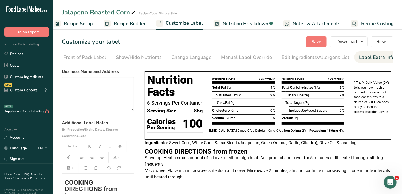
scroll to position [0, 0]
click at [66, 183] on span "COOKING DIRECTIONS from frozen" at bounding box center [92, 188] width 54 height 20
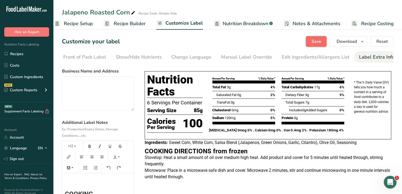
click at [313, 42] on span "Save" at bounding box center [317, 41] width 10 height 6
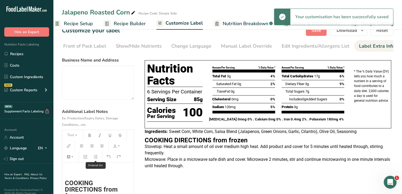
scroll to position [12, 0]
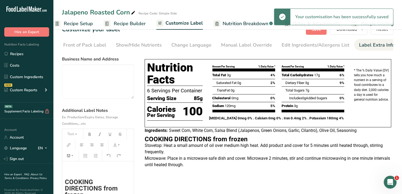
click at [77, 172] on h2 "﻿" at bounding box center [98, 170] width 66 height 6
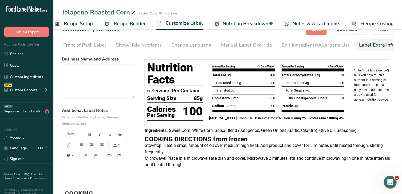
scroll to position [0, 0]
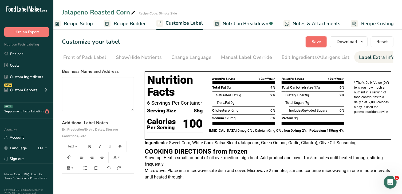
click at [319, 41] on span "Save" at bounding box center [317, 41] width 10 height 6
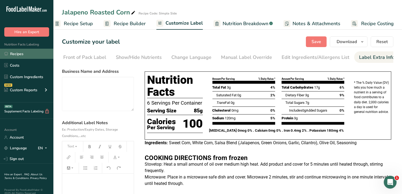
click at [18, 56] on link "Recipes" at bounding box center [26, 54] width 53 height 10
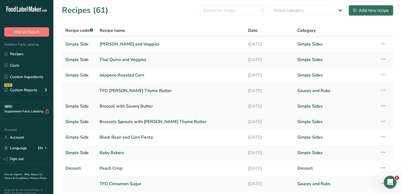
click at [114, 106] on link "Broccoli with Savory Butter" at bounding box center [171, 105] width 142 height 11
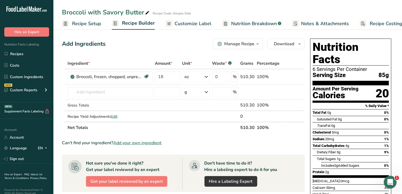
click at [178, 23] on span "Customize Label" at bounding box center [193, 23] width 37 height 7
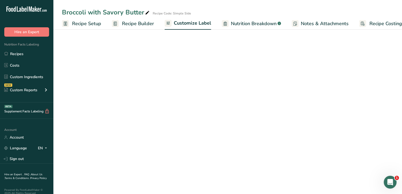
scroll to position [0, 8]
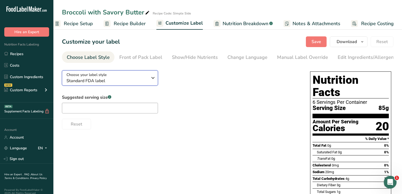
click at [150, 81] on icon "button" at bounding box center [153, 78] width 6 height 10
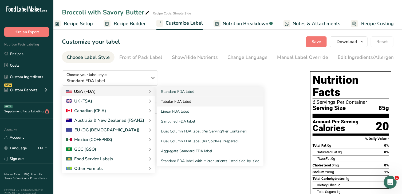
click at [178, 105] on link "Tabular FDA label" at bounding box center [210, 101] width 107 height 10
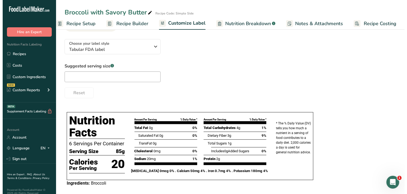
scroll to position [38, 0]
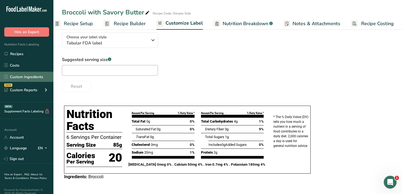
click at [16, 78] on link "Custom Ingredients" at bounding box center [26, 77] width 53 height 10
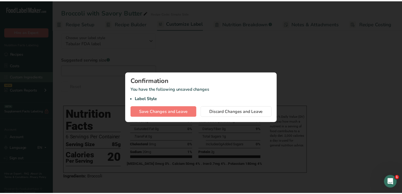
scroll to position [0, 3]
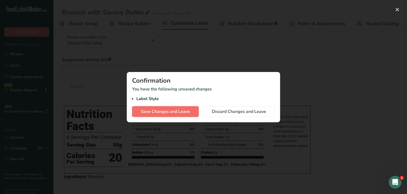
click at [173, 114] on span "Save Changes and Leave" at bounding box center [165, 111] width 49 height 6
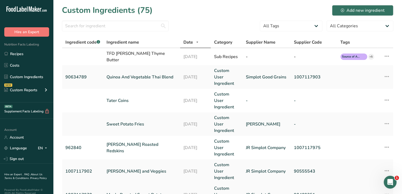
click at [144, 191] on link "Maple Roasted Sweet Potatoes" at bounding box center [142, 194] width 70 height 6
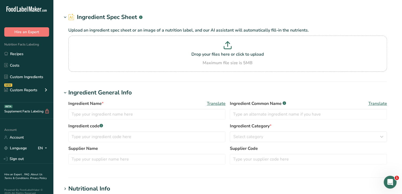
type input "Maple Roasted Sweet Potatoes"
type input "1007117970"
type input "JR Simplot Company"
type input "90409351"
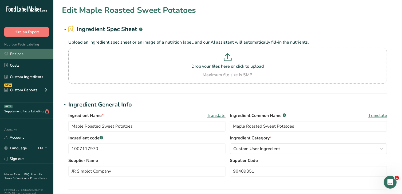
click at [30, 53] on link "Recipes" at bounding box center [26, 54] width 53 height 10
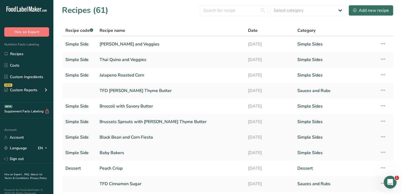
click at [111, 136] on link "Black Bean and Corn Fiesta" at bounding box center [171, 136] width 142 height 11
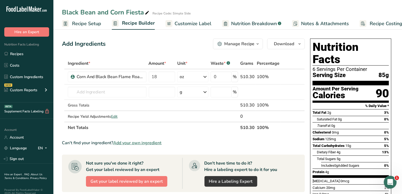
click at [196, 23] on span "Customize Label" at bounding box center [193, 23] width 37 height 7
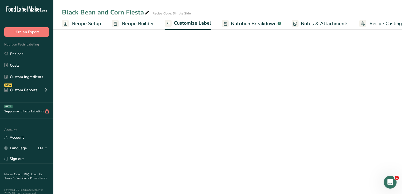
scroll to position [0, 8]
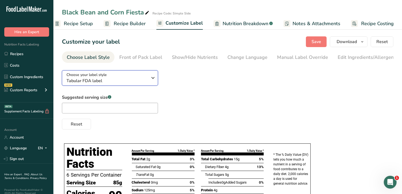
click at [142, 77] on div "Choose your label style Tabular FDA label" at bounding box center [106, 78] width 81 height 12
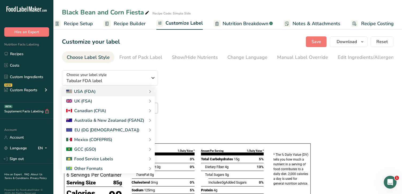
click at [223, 107] on div "Suggested serving size .a-a{fill:#347362;}.b-a{fill:#fff;} Reset" at bounding box center [228, 111] width 332 height 35
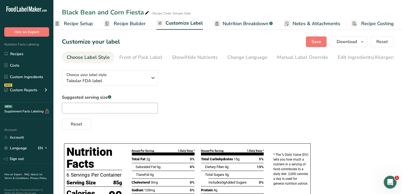
scroll to position [80, 0]
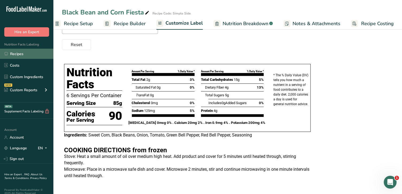
click at [27, 54] on link "Recipes" at bounding box center [26, 54] width 53 height 10
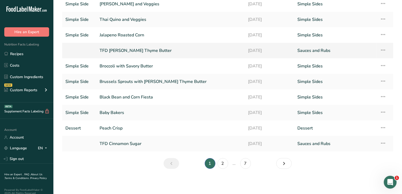
scroll to position [40, 0]
click at [122, 113] on link "Baby Bakers" at bounding box center [171, 112] width 142 height 11
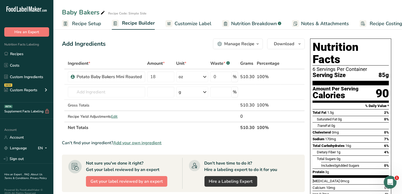
click at [185, 26] on span "Customize Label" at bounding box center [193, 23] width 37 height 7
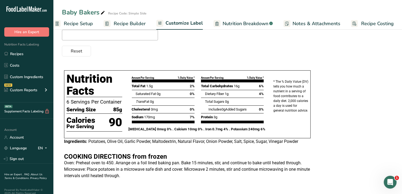
scroll to position [74, 0]
click at [26, 55] on link "Recipes" at bounding box center [26, 54] width 53 height 10
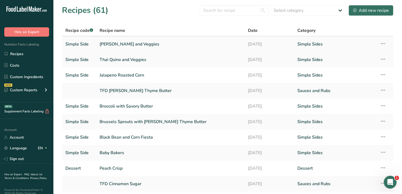
click at [109, 47] on link "[PERSON_NAME] and Veggies" at bounding box center [171, 43] width 142 height 11
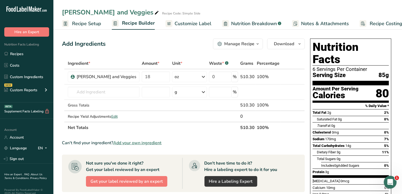
click at [189, 23] on span "Customize Label" at bounding box center [193, 23] width 37 height 7
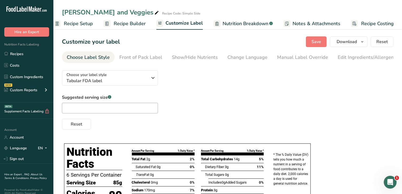
scroll to position [93, 0]
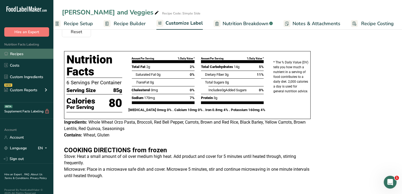
click at [26, 52] on link "Recipes" at bounding box center [26, 54] width 53 height 10
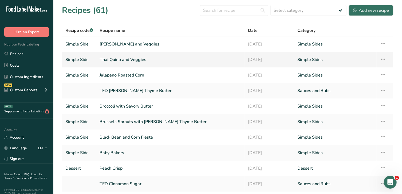
click at [127, 59] on link "Thai Quino and Veggies" at bounding box center [171, 59] width 142 height 11
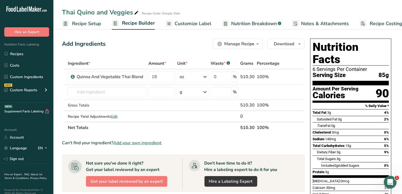
click at [184, 24] on span "Customize Label" at bounding box center [193, 23] width 37 height 7
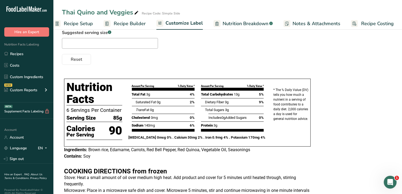
scroll to position [71, 0]
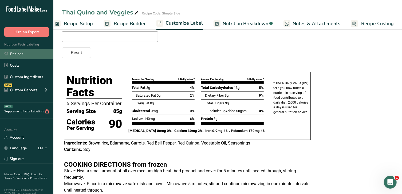
click at [25, 50] on link "Recipes" at bounding box center [26, 54] width 53 height 10
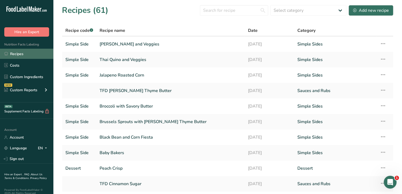
click at [26, 54] on link "Recipes" at bounding box center [26, 54] width 53 height 10
click at [376, 10] on div "Add new recipe" at bounding box center [371, 10] width 36 height 6
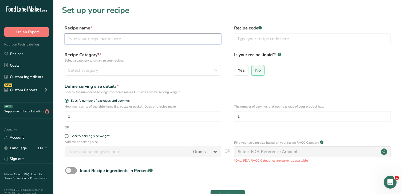
click at [173, 37] on input "text" at bounding box center [143, 38] width 157 height 11
type input "Maple Sweet Potatoes"
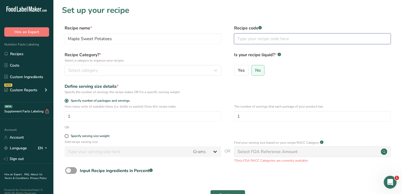
click at [270, 41] on input "text" at bounding box center [312, 38] width 157 height 11
type input "Simple Side"
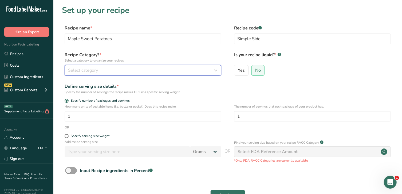
click at [192, 73] on div "Select category" at bounding box center [141, 70] width 147 height 6
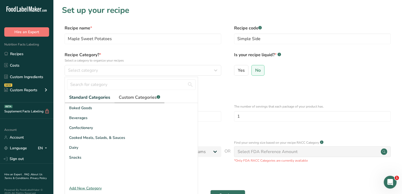
click at [146, 97] on span "Custom Categories .a-a{fill:#347362;}.b-a{fill:#fff;}" at bounding box center [139, 97] width 41 height 6
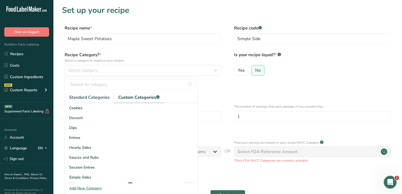
click at [133, 98] on span "Custom Categories .a-a{fill:#347362;}.b-a{fill:#fff;}" at bounding box center [138, 97] width 41 height 6
click at [84, 176] on span "Simple Sides" at bounding box center [80, 177] width 22 height 6
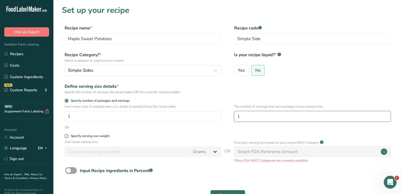
drag, startPoint x: 253, startPoint y: 117, endPoint x: 227, endPoint y: 113, distance: 25.5
click at [227, 113] on div "How many units of sealable items (i.e. bottle or packet) Does this recipe make.…" at bounding box center [228, 114] width 332 height 21
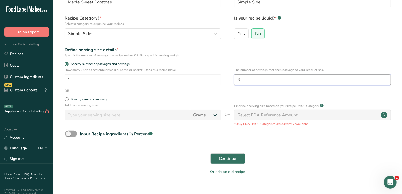
scroll to position [46, 0]
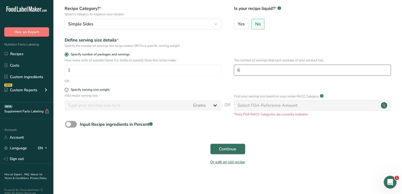
type input "6"
click at [224, 151] on span "Continue" at bounding box center [227, 149] width 17 height 6
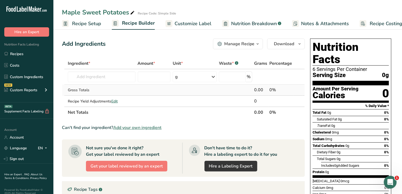
drag, startPoint x: 224, startPoint y: 151, endPoint x: 130, endPoint y: 85, distance: 114.8
click at [130, 85] on section "Ingredient * Amount * Unit * Waste * .a-a{fill:#347362;}.b-a{fill:#fff;} Grams …" at bounding box center [183, 178] width 243 height 240
click at [113, 77] on input "text" at bounding box center [102, 76] width 68 height 11
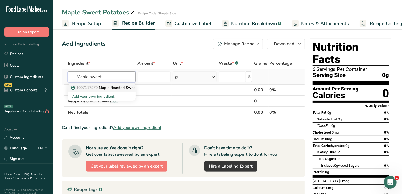
type input "Maple sweet"
click at [120, 87] on p "1007117970 Maple Roasted Sweet Potatoes" at bounding box center [112, 88] width 81 height 6
type input "Maple Roasted Sweet Potatoes"
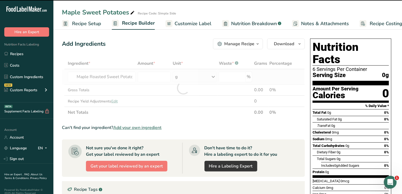
type input "0"
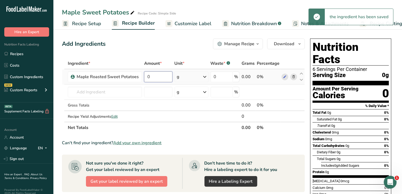
click at [161, 77] on input "0" at bounding box center [158, 76] width 28 height 11
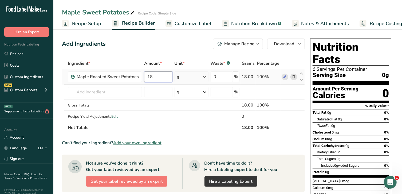
type input "18"
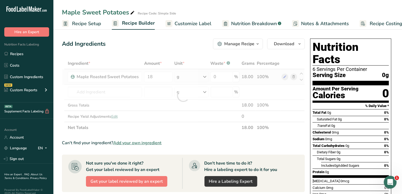
click at [203, 77] on div "Ingredient * Amount * Unit * Waste * .a-a{fill:#347362;}.b-a{fill:#fff;} Grams …" at bounding box center [183, 95] width 243 height 75
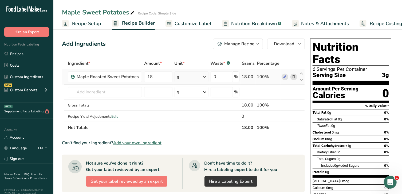
click at [203, 77] on icon at bounding box center [205, 77] width 6 height 10
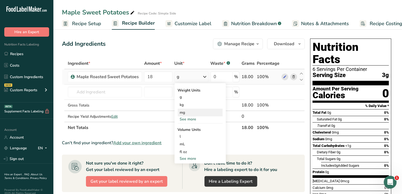
click at [195, 111] on div "mg" at bounding box center [200, 112] width 45 height 8
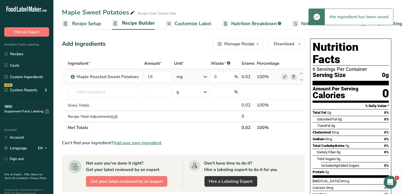
click at [201, 78] on div "mg" at bounding box center [191, 76] width 35 height 11
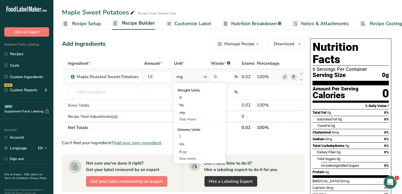
click at [200, 119] on div "See more" at bounding box center [199, 119] width 45 height 6
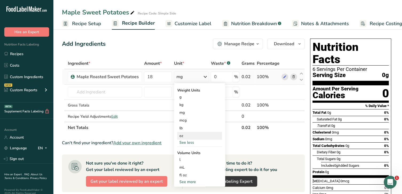
click at [194, 133] on div "oz" at bounding box center [199, 136] width 45 height 8
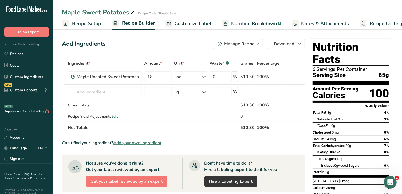
scroll to position [1, 0]
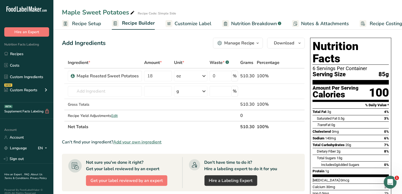
click at [189, 22] on span "Customize Label" at bounding box center [193, 23] width 37 height 7
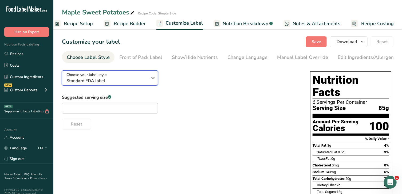
click at [132, 81] on span "Standard FDA label" at bounding box center [106, 80] width 81 height 6
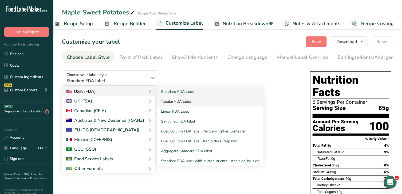
click at [169, 102] on link "Tabular FDA label" at bounding box center [210, 101] width 107 height 10
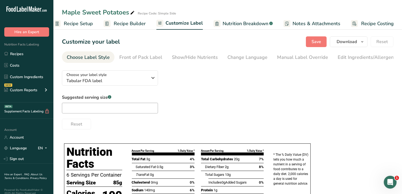
scroll to position [1, 0]
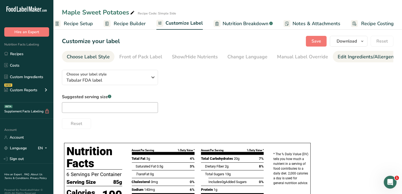
click at [354, 56] on div "Edit Ingredients/Allergens List" at bounding box center [372, 56] width 68 height 7
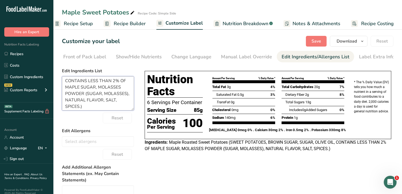
scroll to position [23, 0]
drag, startPoint x: 67, startPoint y: 90, endPoint x: 114, endPoint y: 103, distance: 48.5
click at [114, 103] on textarea "Maple Roasted Sweet Potatoes (SWEET POTATOES, BROWN SUGAR, SUGAR, OLIVE OIL, CO…" at bounding box center [98, 93] width 72 height 34
click at [355, 159] on div "Choose your label style Tabular FDA label USA (FDA) Standard FDA label Tabular …" at bounding box center [228, 167] width 332 height 205
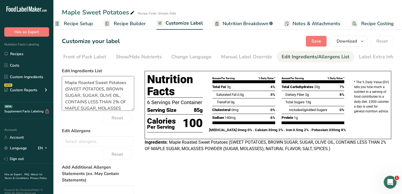
drag, startPoint x: 114, startPoint y: 105, endPoint x: 56, endPoint y: 73, distance: 65.7
click at [56, 73] on section "Customize your label Save Download Choose what to show on your downloaded label…" at bounding box center [227, 153] width 349 height 252
paste textarea "Sweet Potatoes, Brown Sugar, Sugar, Olive Oil, Seasoning"
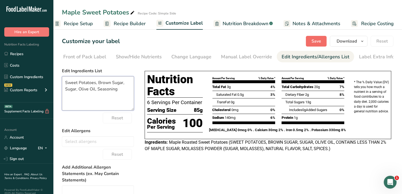
type textarea "Sweet Potatoes, Brown Sugar, Sugar, Olive Oil, Seasoning"
click at [318, 41] on span "Save" at bounding box center [317, 41] width 10 height 6
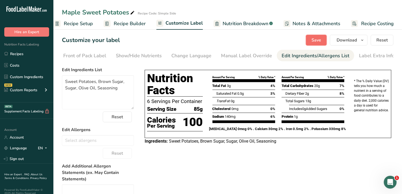
scroll to position [3, 0]
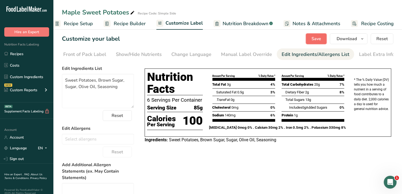
click at [318, 41] on span "Save" at bounding box center [317, 39] width 10 height 6
drag, startPoint x: 316, startPoint y: 40, endPoint x: 172, endPoint y: 171, distance: 195.1
click at [172, 171] on div "Choose your label style Tabular FDA label USA (FDA) Standard FDA label Tabular …" at bounding box center [228, 165] width 332 height 205
click at [323, 37] on button "Save" at bounding box center [316, 38] width 21 height 11
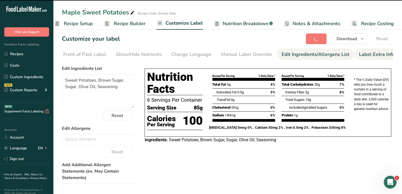
click at [378, 57] on div "Label Extra Info" at bounding box center [377, 54] width 36 height 7
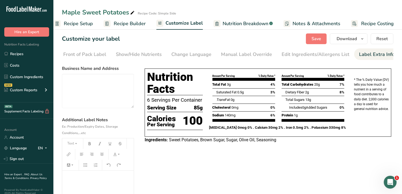
click at [389, 150] on div "Choose your label style Tabular FDA label USA (FDA) Standard FDA label Tabular …" at bounding box center [228, 156] width 332 height 187
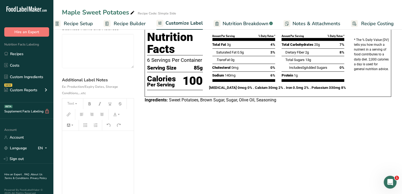
scroll to position [42, 0]
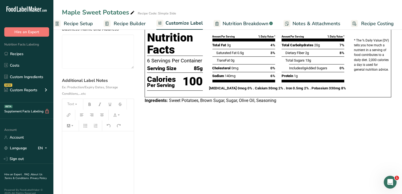
click at [80, 146] on div "﻿" at bounding box center [98, 164] width 72 height 67
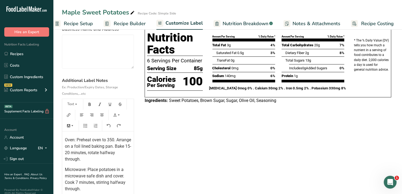
scroll to position [0, 0]
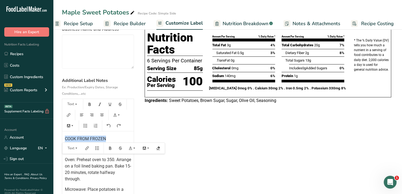
drag, startPoint x: 65, startPoint y: 139, endPoint x: 107, endPoint y: 139, distance: 41.7
click at [107, 139] on p "COOK FROM FROZEN" at bounding box center [98, 138] width 66 height 6
click at [72, 103] on button "Text" at bounding box center [73, 104] width 16 height 9
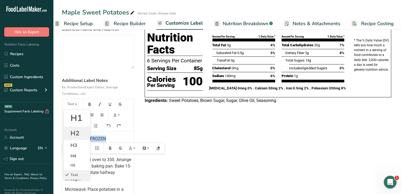
click at [79, 130] on span "H2" at bounding box center [74, 133] width 9 height 9
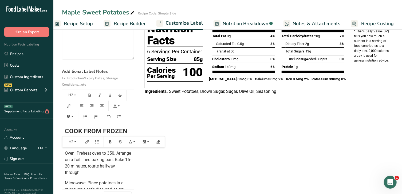
click at [82, 131] on span "COOK FROM FROZEN" at bounding box center [96, 130] width 62 height 7
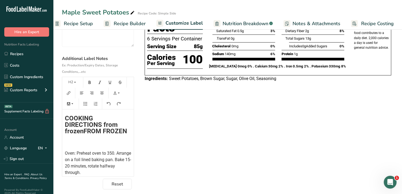
scroll to position [58, 0]
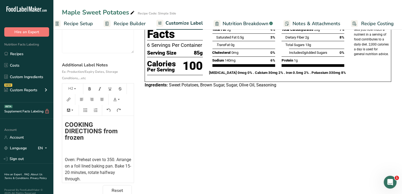
click at [65, 155] on div "COOKING DIRECTIONS from frozen Oven: Preheat oven to 350. Arrange on a foil lin…" at bounding box center [98, 169] width 72 height 106
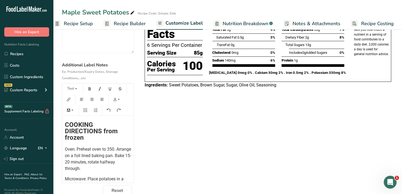
scroll to position [0, 0]
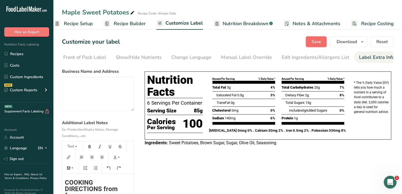
click at [318, 42] on span "Save" at bounding box center [317, 41] width 10 height 6
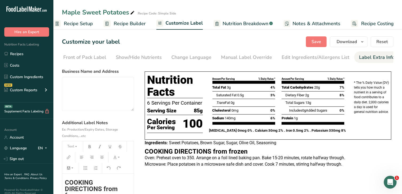
click at [65, 180] on span "COOKING DIRECTIONS from frozen" at bounding box center [92, 188] width 54 height 20
click at [315, 42] on span "Save" at bounding box center [317, 41] width 10 height 6
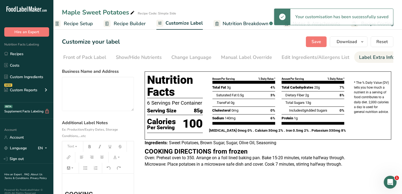
click at [71, 183] on h2 "﻿" at bounding box center [98, 182] width 66 height 6
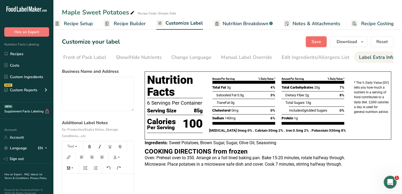
click at [318, 43] on span "Save" at bounding box center [317, 41] width 10 height 6
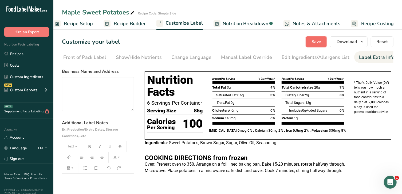
click at [317, 42] on span "Save" at bounding box center [317, 41] width 10 height 6
click at [13, 56] on link "Recipes" at bounding box center [26, 54] width 53 height 10
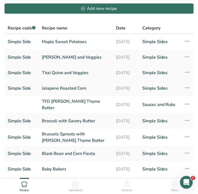
scroll to position [40, 0]
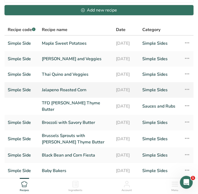
click at [59, 90] on link "Jalapeno Roasted Corn" at bounding box center [76, 89] width 68 height 11
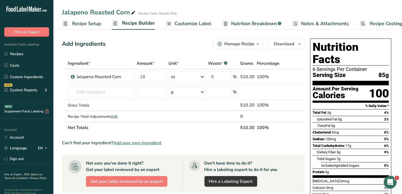
click at [195, 25] on span "Customize Label" at bounding box center [193, 23] width 37 height 7
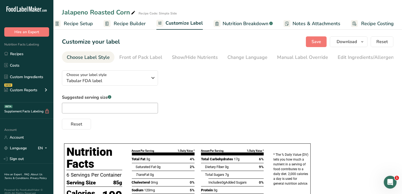
scroll to position [80, 0]
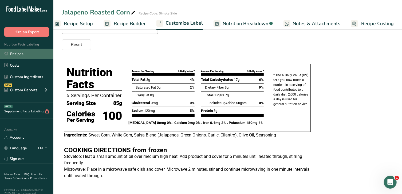
click at [36, 53] on link "Recipes" at bounding box center [26, 54] width 53 height 10
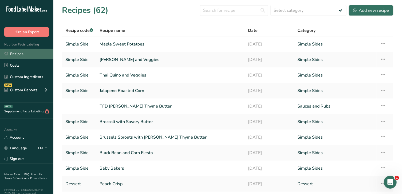
click at [29, 53] on link "Recipes" at bounding box center [26, 54] width 53 height 10
click at [376, 9] on div "Add new recipe" at bounding box center [371, 10] width 36 height 6
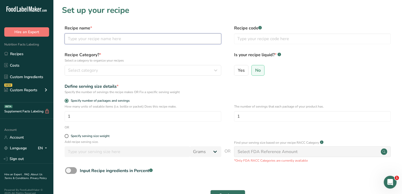
click at [137, 41] on input "text" at bounding box center [143, 38] width 157 height 11
type input "Zucchini with Parmesan"
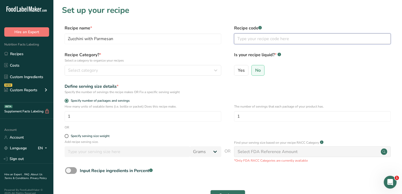
click at [262, 38] on input "text" at bounding box center [312, 38] width 157 height 11
type input "Simple Side"
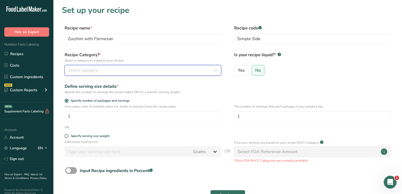
click at [159, 70] on div "Select category" at bounding box center [141, 70] width 147 height 6
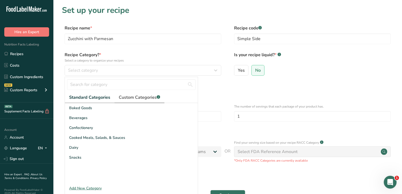
click at [149, 97] on span "Custom Categories .a-a{fill:#347362;}.b-a{fill:#fff;}" at bounding box center [139, 97] width 41 height 6
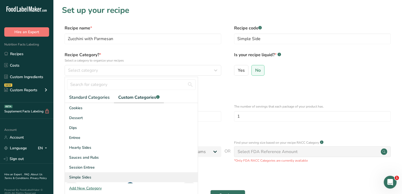
click at [87, 178] on span "Simple Sides" at bounding box center [80, 177] width 22 height 6
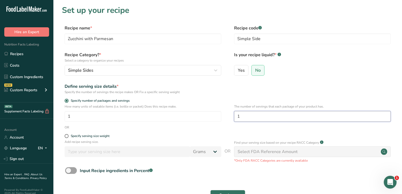
drag, startPoint x: 250, startPoint y: 115, endPoint x: 222, endPoint y: 111, distance: 27.8
click at [222, 111] on div "How many units of sealable items (i.e. bottle or packet) Does this recipe make.…" at bounding box center [228, 114] width 332 height 21
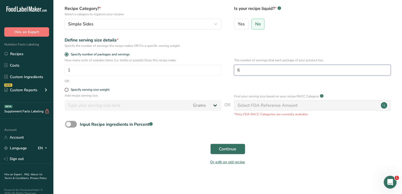
scroll to position [46, 0]
type input "6"
click at [230, 148] on span "Continue" at bounding box center [227, 149] width 17 height 6
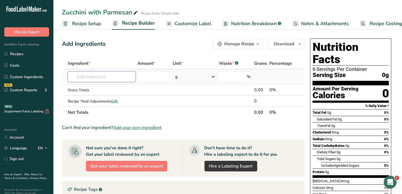
click at [87, 79] on input "text" at bounding box center [102, 76] width 68 height 11
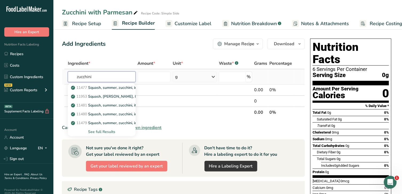
type input "zucchini"
click at [104, 130] on div "See full Results" at bounding box center [101, 132] width 59 height 6
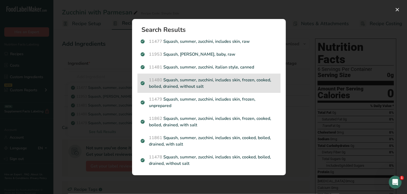
click at [189, 79] on p "11480 Squash, summer, zucchini, includes skin, frozen, cooked, boiled, drained,…" at bounding box center [209, 83] width 137 height 13
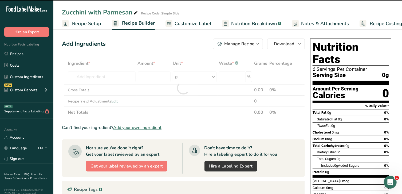
type input "0"
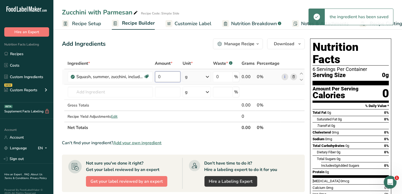
click at [162, 77] on input "0" at bounding box center [168, 76] width 26 height 11
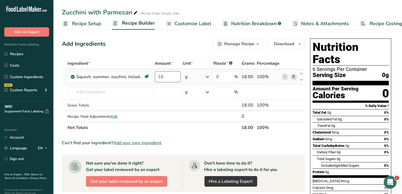
type input "18"
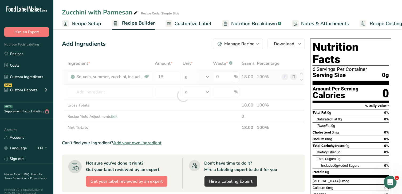
click at [205, 76] on div "Ingredient * Amount * Unit * Waste * .a-a{fill:#347362;}.b-a{fill:#fff;} Grams …" at bounding box center [183, 95] width 243 height 75
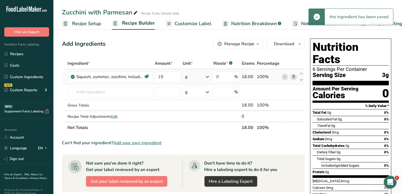
click at [205, 76] on icon at bounding box center [207, 77] width 6 height 10
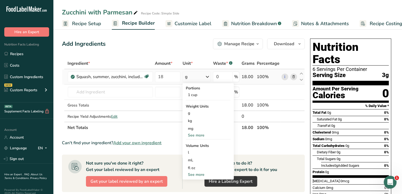
click at [193, 136] on div "See more" at bounding box center [208, 135] width 45 height 6
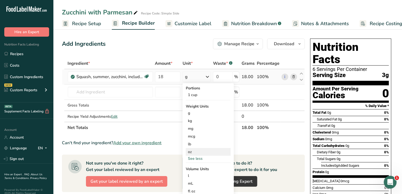
click at [191, 150] on div "oz" at bounding box center [208, 152] width 45 height 8
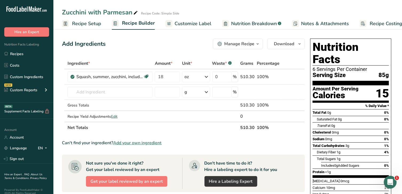
click at [189, 24] on span "Customize Label" at bounding box center [193, 23] width 37 height 7
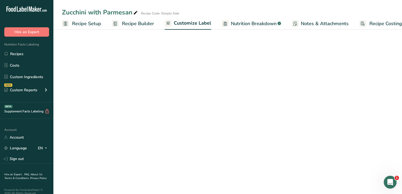
scroll to position [0, 8]
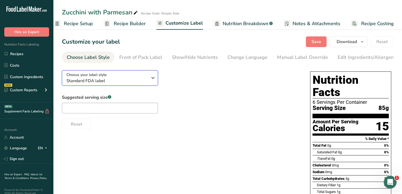
click at [118, 83] on span "Standard FDA label" at bounding box center [106, 80] width 81 height 6
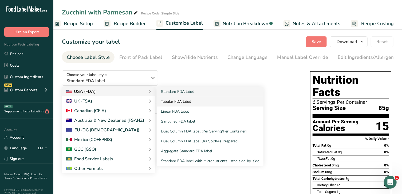
click at [174, 105] on link "Tabular FDA label" at bounding box center [210, 101] width 107 height 10
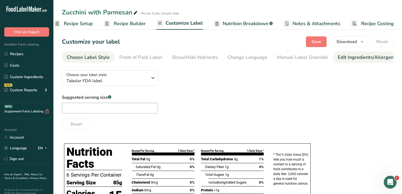
click at [360, 58] on div "Edit Ingredients/Allergens List" at bounding box center [372, 57] width 68 height 7
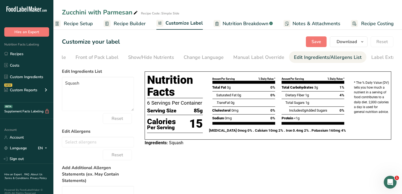
scroll to position [0, 56]
click at [81, 85] on textarea "Squash" at bounding box center [98, 94] width 72 height 34
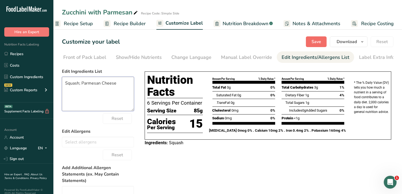
type textarea "Squash; Parmesan Cheese"
click at [311, 43] on button "Save" at bounding box center [316, 41] width 21 height 11
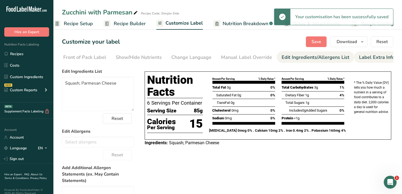
click at [370, 58] on div "Label Extra Info" at bounding box center [377, 57] width 36 height 7
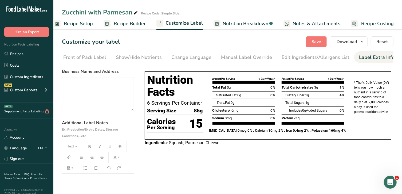
click at [309, 156] on div "Choose your label style Tabular FDA label USA (FDA) Standard FDA label Tabular …" at bounding box center [228, 159] width 332 height 187
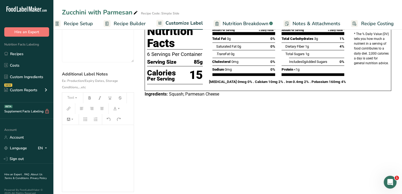
scroll to position [48, 0]
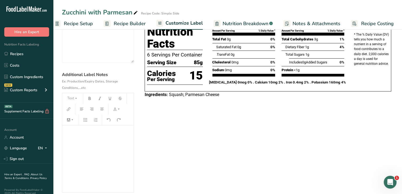
click at [71, 135] on p "﻿" at bounding box center [98, 133] width 66 height 6
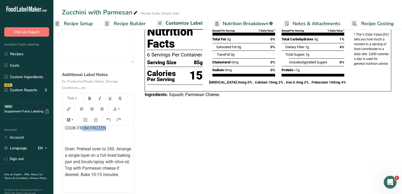
scroll to position [0, 0]
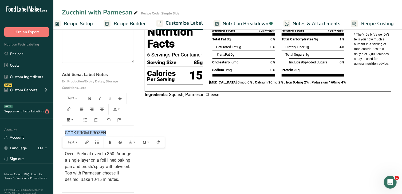
drag, startPoint x: 109, startPoint y: 127, endPoint x: 62, endPoint y: 128, distance: 46.8
click at [62, 128] on div "COOK FROM FROZEN Oven: Preheat oven to 350. Arrange a single layer on a foil li…" at bounding box center [98, 159] width 72 height 68
click at [73, 99] on button "Text" at bounding box center [73, 98] width 16 height 9
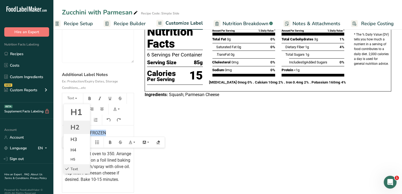
click at [77, 126] on span "H2" at bounding box center [74, 127] width 9 height 9
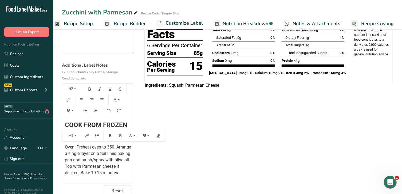
click at [83, 126] on span "COOK FROM FROZEN" at bounding box center [96, 124] width 62 height 7
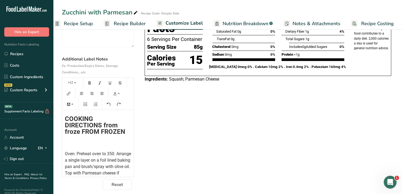
scroll to position [69, 0]
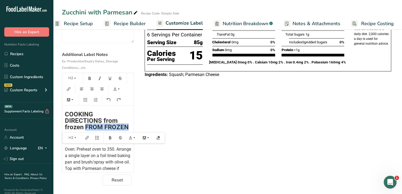
drag, startPoint x: 85, startPoint y: 126, endPoint x: 91, endPoint y: 131, distance: 7.6
click at [91, 130] on h2 "COOKING DIRECTIONS from frozen FROM FROZEN" at bounding box center [98, 120] width 66 height 19
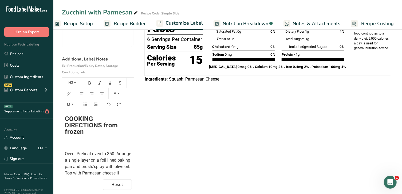
click at [67, 147] on div "COOKING DIRECTIONS from frozen Oven: Preheat oven to 350. Arrange a single laye…" at bounding box center [98, 151] width 72 height 83
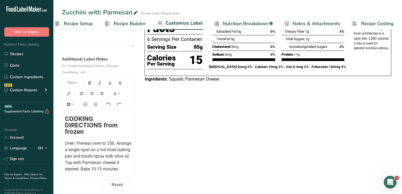
click at [66, 118] on span "COOKING DIRECTIONS from frozen" at bounding box center [92, 125] width 54 height 20
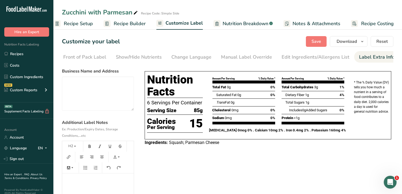
scroll to position [1, 0]
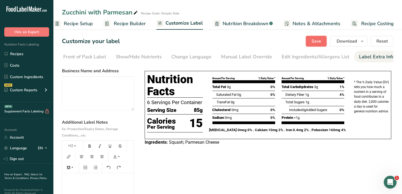
click at [312, 40] on button "Save" at bounding box center [316, 41] width 21 height 11
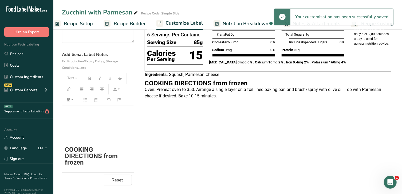
scroll to position [68, 0]
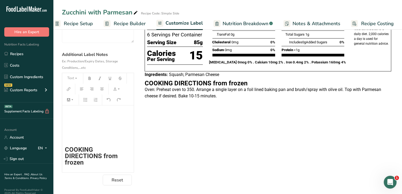
click at [88, 127] on h2 "﻿" at bounding box center [98, 126] width 66 height 6
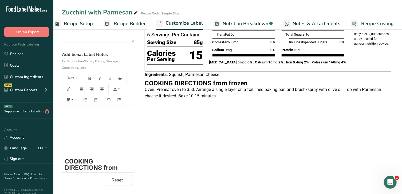
scroll to position [0, 0]
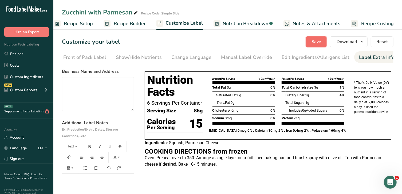
click at [315, 42] on span "Save" at bounding box center [317, 41] width 10 height 6
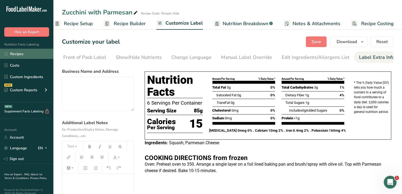
click at [27, 51] on link "Recipes" at bounding box center [26, 54] width 53 height 10
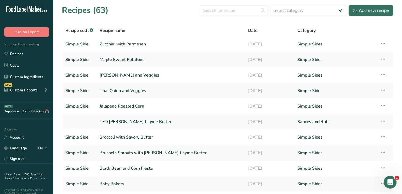
scroll to position [5, 0]
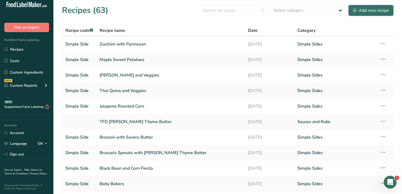
click at [370, 12] on div "Add new recipe" at bounding box center [371, 10] width 36 height 6
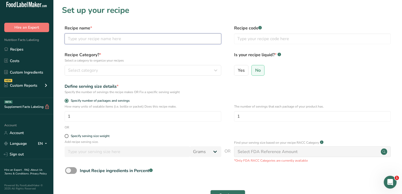
click at [121, 37] on input "text" at bounding box center [143, 38] width 157 height 11
type input "Sweet Potato Fried"
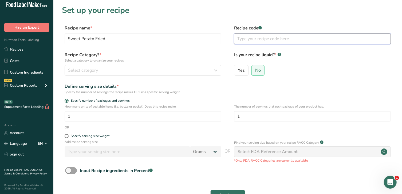
click at [252, 34] on input "text" at bounding box center [312, 38] width 157 height 11
type input "s"
type input "Simple Side"
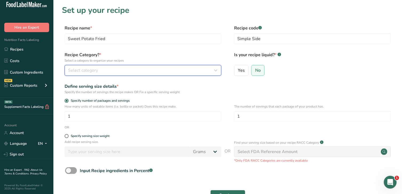
click at [171, 71] on div "Select category" at bounding box center [141, 70] width 147 height 6
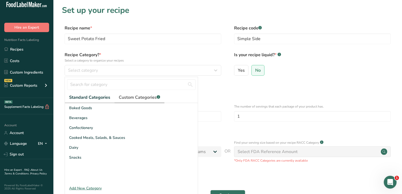
click at [145, 98] on span "Custom Categories .a-a{fill:#347362;}.b-a{fill:#fff;}" at bounding box center [139, 97] width 41 height 6
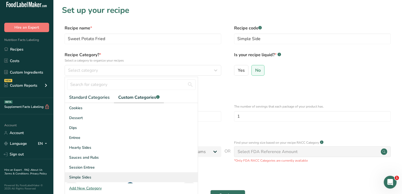
click at [92, 178] on div "Simple Sides" at bounding box center [131, 177] width 133 height 10
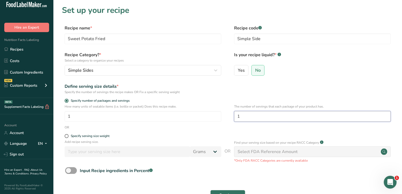
drag, startPoint x: 250, startPoint y: 119, endPoint x: 230, endPoint y: 113, distance: 20.7
click at [230, 113] on div "How many units of sealable items (i.e. bottle or packet) Does this recipe make.…" at bounding box center [228, 114] width 332 height 21
type input "6"
click at [352, 167] on div "Input Recipe ingredients in Percent .a-a{fill:#347362;}.b-a{fill:#fff;}" at bounding box center [228, 172] width 332 height 11
click at [234, 191] on button "Continue" at bounding box center [227, 195] width 35 height 11
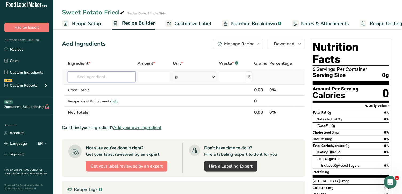
click at [121, 78] on input "text" at bounding box center [102, 76] width 68 height 11
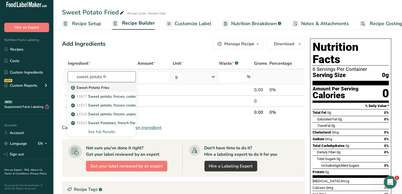
type input "sweet potato fr"
click at [103, 87] on p "Sweet Potato Fries" at bounding box center [90, 88] width 37 height 6
type input "Sweet Potato Fries"
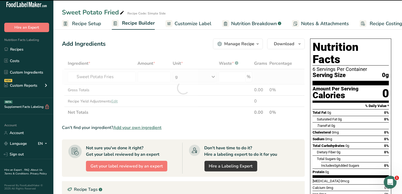
type input "0"
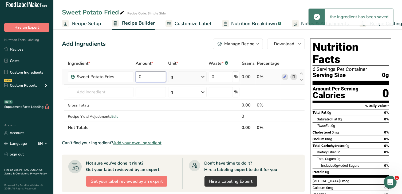
click at [149, 73] on input "0" at bounding box center [151, 76] width 30 height 11
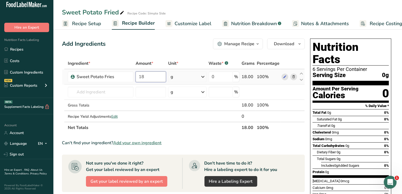
type input "18"
click at [180, 79] on div "Ingredient * Amount * Unit * Waste * .a-a{fill:#347362;}.b-a{fill:#fff;} Grams …" at bounding box center [183, 95] width 243 height 75
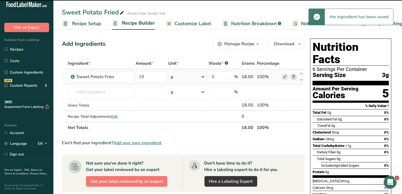
click at [180, 79] on div "g" at bounding box center [187, 76] width 38 height 11
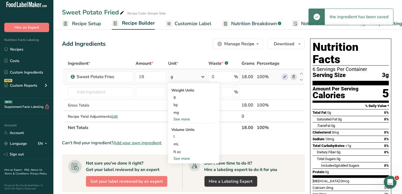
click at [186, 119] on div "See more" at bounding box center [193, 119] width 45 height 6
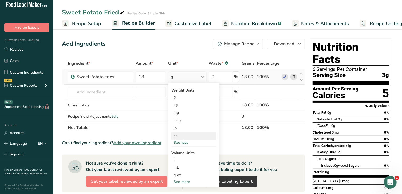
click at [182, 133] on div "oz" at bounding box center [193, 136] width 45 height 8
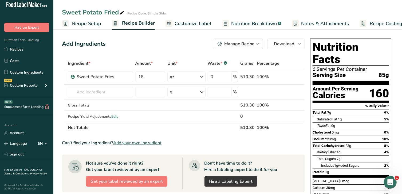
click at [198, 23] on span "Customize Label" at bounding box center [193, 23] width 37 height 7
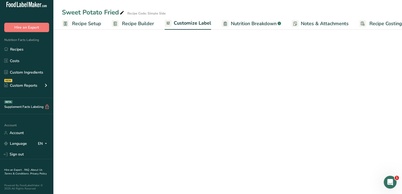
scroll to position [0, 8]
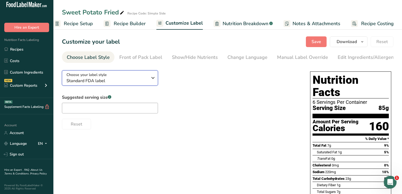
click at [128, 81] on span "Standard FDA label" at bounding box center [106, 80] width 81 height 6
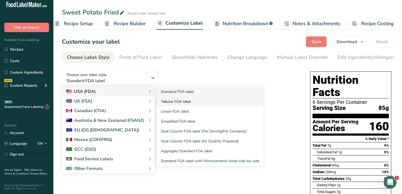
click at [176, 104] on link "Tabular FDA label" at bounding box center [210, 101] width 107 height 10
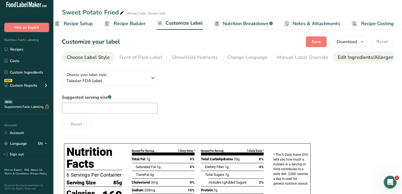
click at [376, 55] on div "Edit Ingredients/Allergens List" at bounding box center [372, 57] width 68 height 7
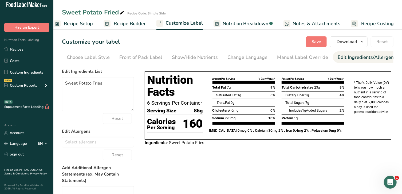
scroll to position [0, 56]
click at [375, 58] on div "Label Extra Info" at bounding box center [377, 57] width 36 height 7
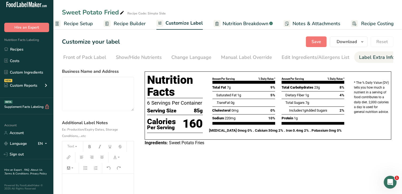
click at [389, 126] on div "* The % Daily Value (DV) tells you how much a nutrient in a serving of food con…" at bounding box center [371, 105] width 41 height 70
click at [113, 182] on p "﻿" at bounding box center [98, 181] width 66 height 6
click at [90, 184] on p "COOK FROM FROZEN" at bounding box center [98, 181] width 66 height 6
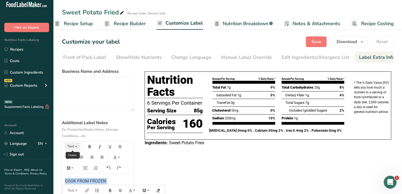
click at [72, 148] on button "Text" at bounding box center [73, 146] width 16 height 9
click at [80, 176] on li "H2" at bounding box center [77, 174] width 26 height 13
click at [81, 182] on span "COOK FROM FROZEN" at bounding box center [96, 181] width 62 height 7
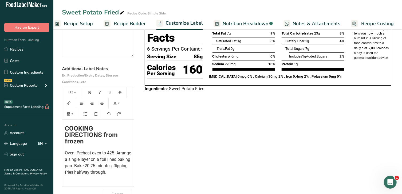
scroll to position [0, 0]
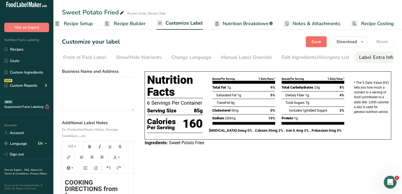
click at [317, 41] on span "Save" at bounding box center [317, 41] width 10 height 6
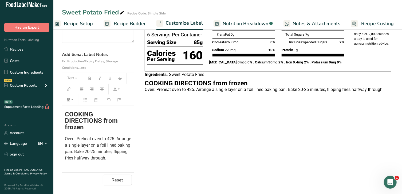
scroll to position [0, 0]
click at [66, 113] on span "COOKING DIRECTIONS from frozen" at bounding box center [92, 120] width 54 height 20
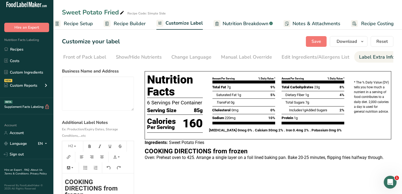
scroll to position [1, 0]
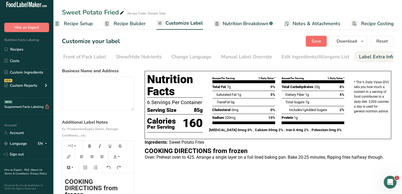
click at [316, 40] on span "Save" at bounding box center [317, 41] width 10 height 6
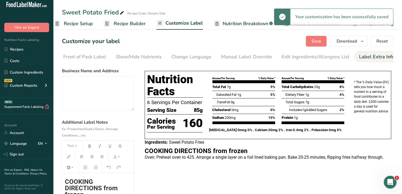
click at [65, 181] on span "COOKING DIRECTIONS from frozen" at bounding box center [92, 188] width 54 height 20
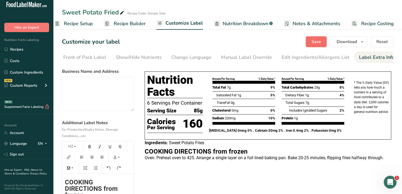
click at [317, 41] on span "Save" at bounding box center [317, 41] width 10 height 6
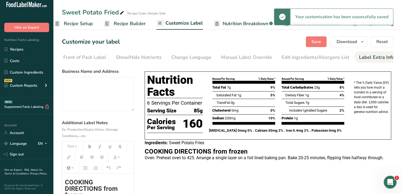
click at [65, 182] on span "COOKING DIRECTIONS from frozen" at bounding box center [92, 188] width 54 height 20
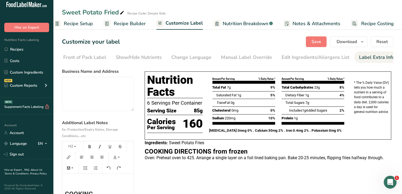
scroll to position [47, 0]
click at [320, 42] on span "Save" at bounding box center [317, 41] width 10 height 6
click at [65, 182] on span "COOKING DIRECTIONS from frozen" at bounding box center [92, 188] width 54 height 20
click at [318, 42] on span "Save" at bounding box center [317, 41] width 10 height 6
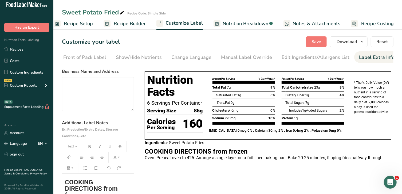
click at [65, 181] on span "COOKING DIRECTIONS from frozen" at bounding box center [92, 188] width 54 height 20
click at [317, 42] on span "Save" at bounding box center [317, 41] width 10 height 6
click at [66, 181] on span "COOKING DIRECTIONS from frozen" at bounding box center [92, 188] width 54 height 20
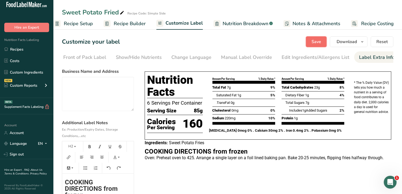
click at [316, 42] on span "Save" at bounding box center [317, 41] width 10 height 6
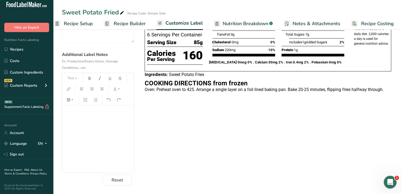
scroll to position [0, 0]
click at [86, 146] on div "﻿ ﻿ ﻿ ﻿ ﻿ ﻿ ﻿ COOKING DIRECTIONS from frozen Oven: Preheat oven to 425. Arrange…" at bounding box center [98, 179] width 72 height 148
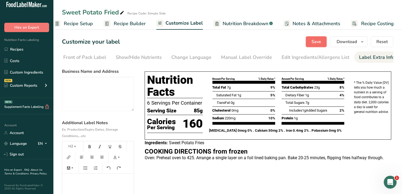
click at [317, 41] on span "Save" at bounding box center [317, 41] width 10 height 6
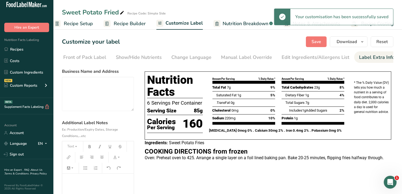
click at [112, 179] on h2 "﻿" at bounding box center [98, 178] width 66 height 6
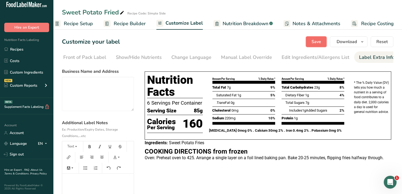
click at [318, 43] on span "Save" at bounding box center [317, 41] width 10 height 6
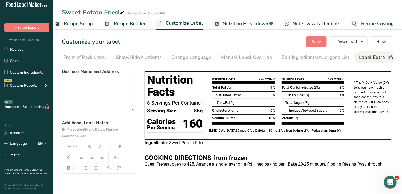
click at [311, 174] on div "Nutrition Facts 6 Servings Per Container Serving Size 85g Calories Per Serving …" at bounding box center [268, 120] width 251 height 108
click at [30, 50] on link "Recipes" at bounding box center [26, 49] width 53 height 10
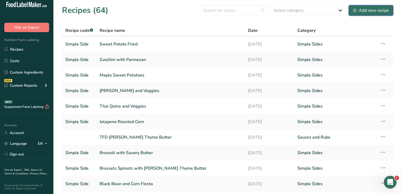
click at [370, 10] on div "Add new recipe" at bounding box center [371, 10] width 36 height 6
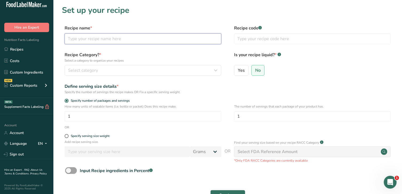
click at [130, 38] on input "text" at bounding box center [143, 38] width 157 height 11
type input "Tater Coins"
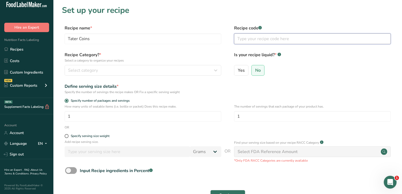
click at [261, 38] on input "text" at bounding box center [312, 38] width 157 height 11
type input "Simple Side"
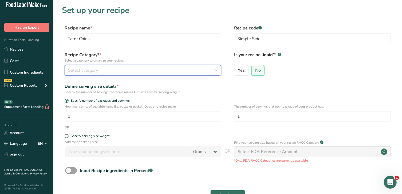
click at [134, 72] on div "Select category" at bounding box center [141, 70] width 147 height 6
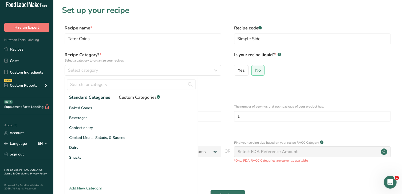
click at [140, 97] on span "Custom Categories .a-a{fill:#347362;}.b-a{fill:#fff;}" at bounding box center [139, 97] width 41 height 6
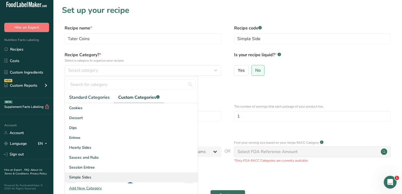
click at [98, 178] on div "Simple Sides" at bounding box center [131, 177] width 133 height 10
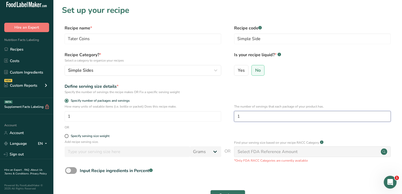
drag, startPoint x: 249, startPoint y: 119, endPoint x: 213, endPoint y: 110, distance: 37.4
click at [213, 110] on div "How many units of sealable items (i.e. bottle or packet) Does this recipe make.…" at bounding box center [228, 114] width 332 height 21
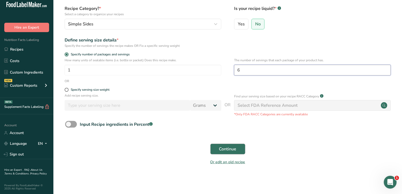
type input "6"
click at [225, 146] on span "Continue" at bounding box center [227, 149] width 17 height 6
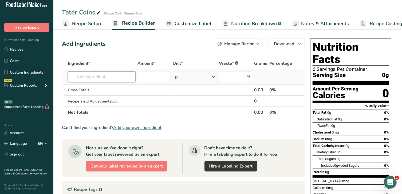
click at [117, 76] on input "text" at bounding box center [102, 76] width 68 height 11
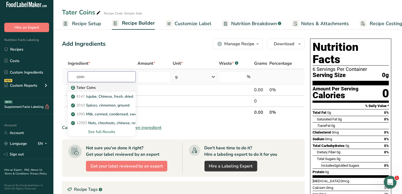
type input "coin"
click at [91, 89] on p "Tater Coins" at bounding box center [84, 88] width 24 height 6
type input "Tater Coins"
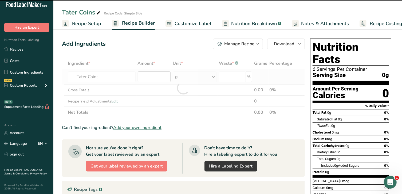
type input "0"
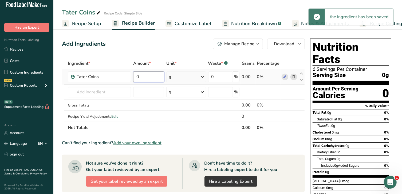
click at [155, 76] on input "0" at bounding box center [148, 76] width 31 height 11
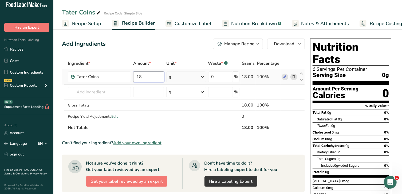
type input "18"
click at [190, 79] on div "Ingredient * Amount * Unit * Waste * .a-a{fill:#347362;}.b-a{fill:#fff;} Grams …" at bounding box center [183, 95] width 243 height 75
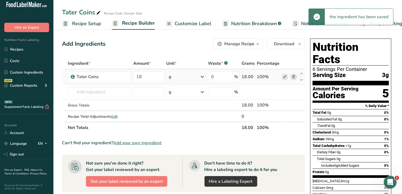
click at [190, 79] on div "g" at bounding box center [186, 76] width 40 height 11
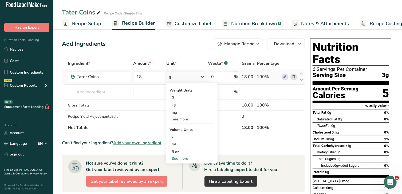
click at [185, 117] on div "See more" at bounding box center [192, 119] width 45 height 6
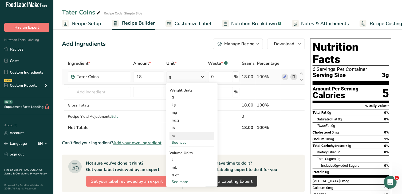
click at [181, 134] on div "oz" at bounding box center [192, 136] width 45 height 8
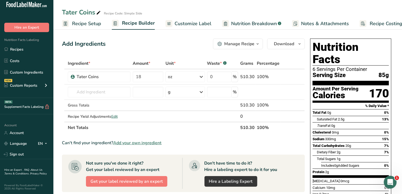
click at [196, 21] on span "Customize Label" at bounding box center [193, 23] width 37 height 7
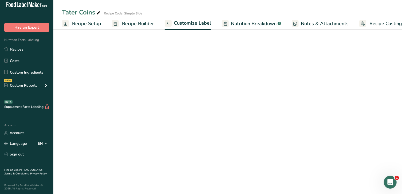
scroll to position [0, 8]
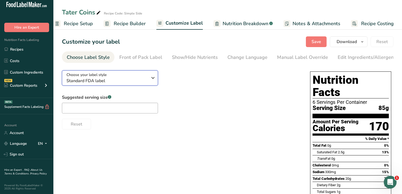
click at [122, 79] on span "Standard FDA label" at bounding box center [106, 80] width 81 height 6
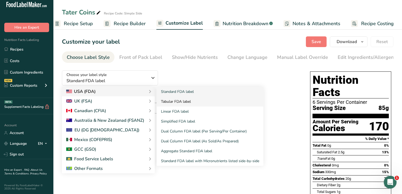
click at [182, 105] on link "Tabular FDA label" at bounding box center [210, 101] width 107 height 10
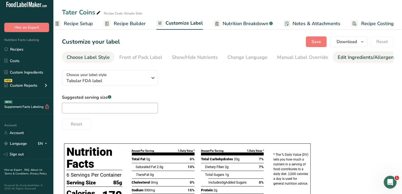
click at [352, 56] on div "Edit Ingredients/Allergens List" at bounding box center [372, 57] width 68 height 7
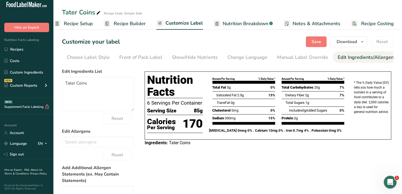
scroll to position [0, 56]
click at [363, 58] on div "Label Extra Info" at bounding box center [377, 57] width 36 height 7
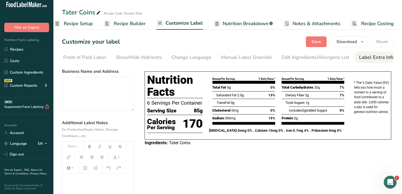
click at [94, 182] on p "﻿" at bounding box center [98, 181] width 66 height 6
click at [333, 150] on div "Nutrition Facts 6 Servings Per Container Serving Size 85g Calories Per Serving …" at bounding box center [268, 108] width 251 height 85
click at [90, 179] on p "﻿" at bounding box center [98, 181] width 66 height 6
drag, startPoint x: 108, startPoint y: 183, endPoint x: 67, endPoint y: 181, distance: 40.7
click at [67, 181] on p "COOK FROM FROZEN" at bounding box center [98, 181] width 66 height 6
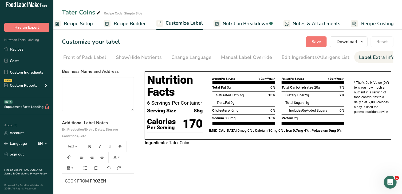
drag, startPoint x: 64, startPoint y: 181, endPoint x: 108, endPoint y: 181, distance: 43.5
click at [76, 147] on icon "button" at bounding box center [76, 146] width 4 height 4
click at [78, 174] on span "H2" at bounding box center [74, 175] width 9 height 9
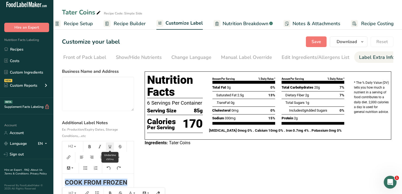
scroll to position [55, 0]
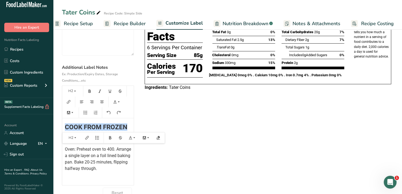
click at [82, 127] on span "COOK FROM FROZEN" at bounding box center [96, 126] width 62 height 7
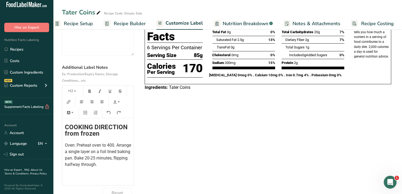
click at [66, 127] on span "COOKING DIRECTION from frozen" at bounding box center [97, 130] width 64 height 14
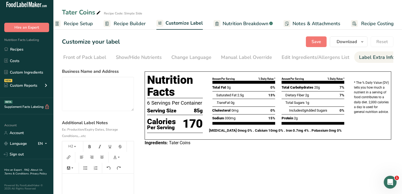
scroll to position [0, 0]
click at [320, 42] on span "Save" at bounding box center [317, 41] width 10 height 6
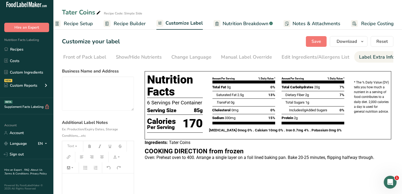
click at [83, 184] on h2 "﻿" at bounding box center [98, 182] width 66 height 6
click at [312, 43] on span "Save" at bounding box center [317, 41] width 10 height 6
